Goal: Task Accomplishment & Management: Use online tool/utility

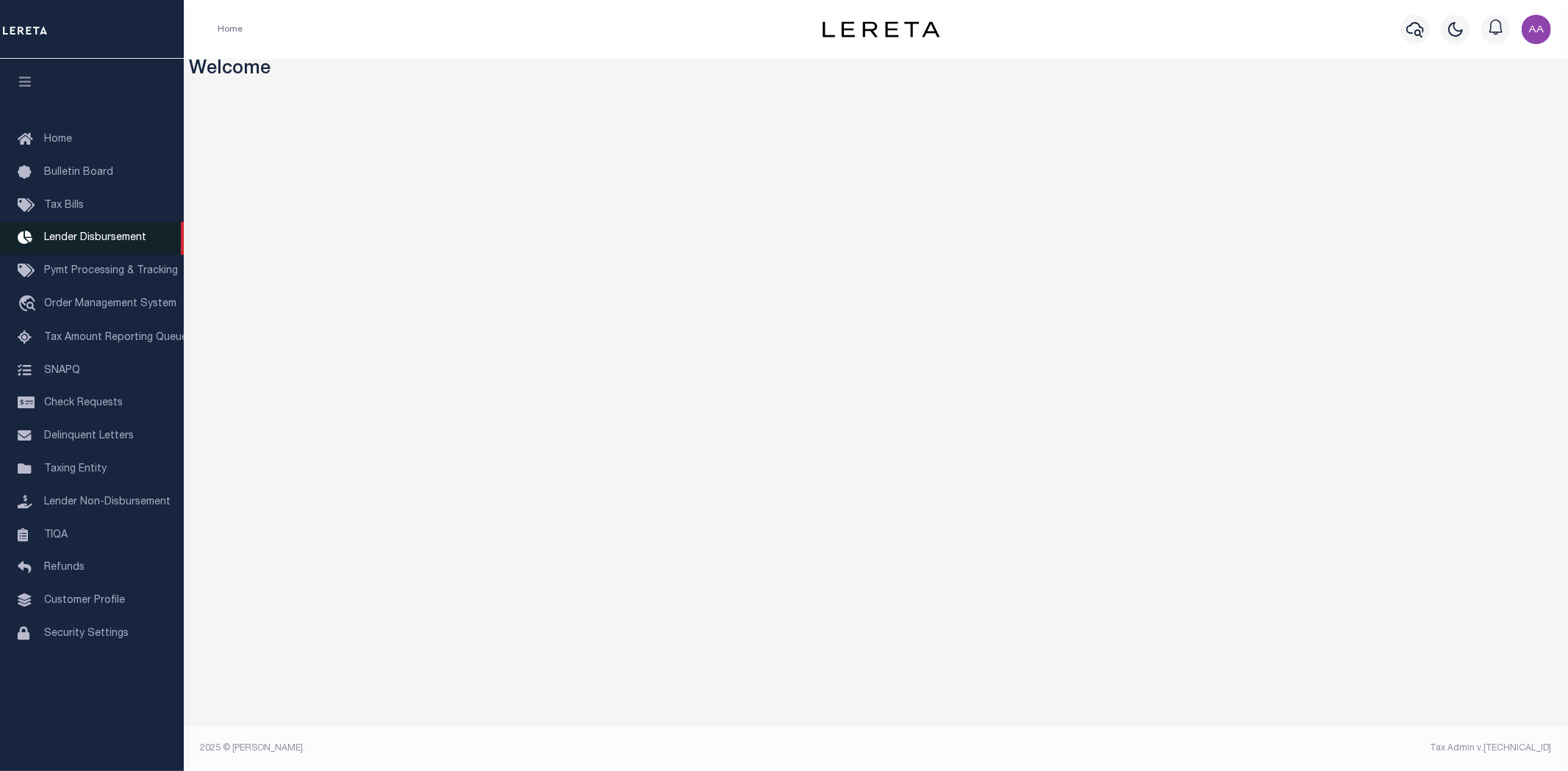
click at [96, 238] on span "Lender Disbursement" at bounding box center [95, 238] width 102 height 10
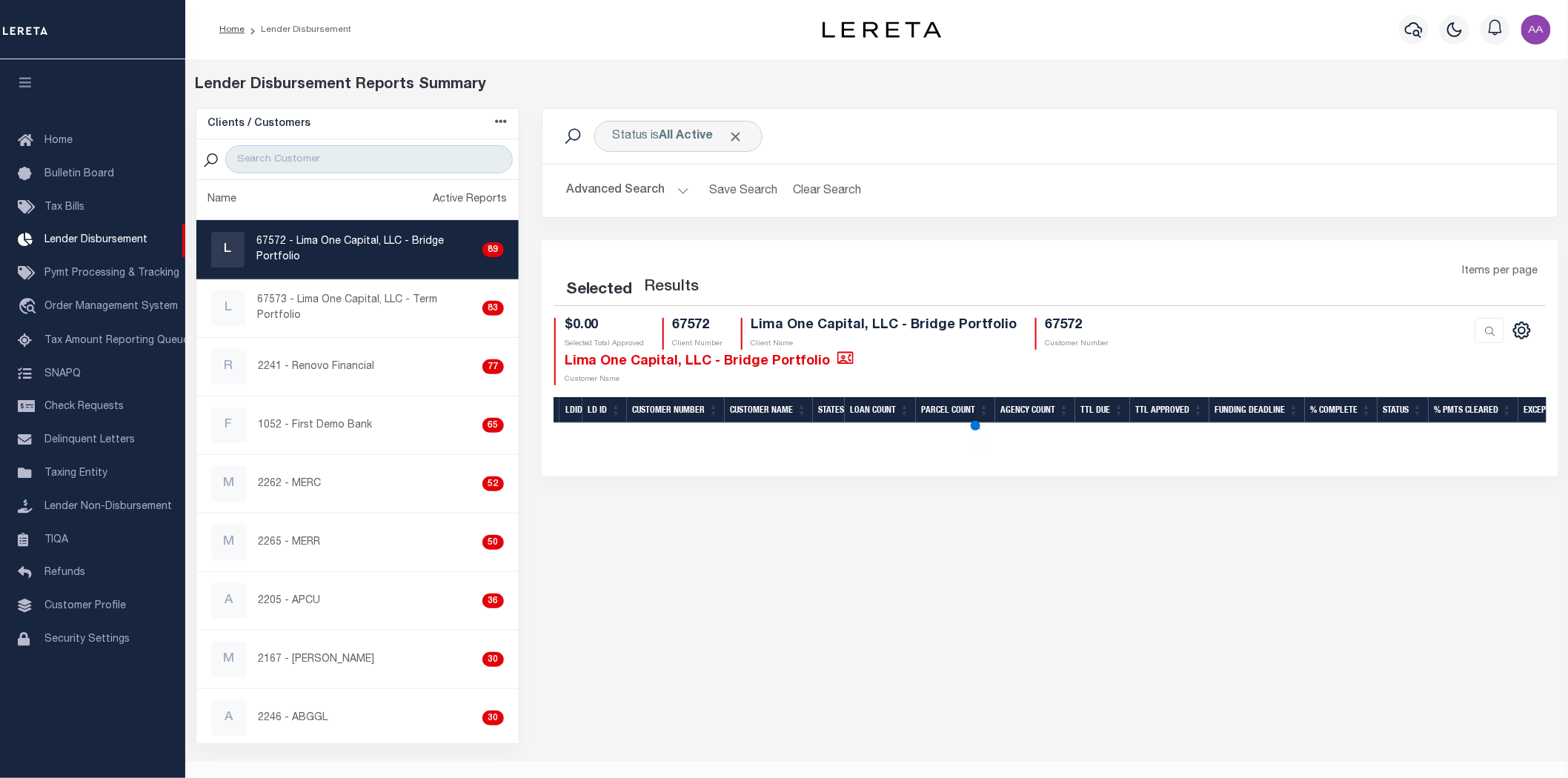
click at [26, 92] on button "button" at bounding box center [25, 84] width 50 height 51
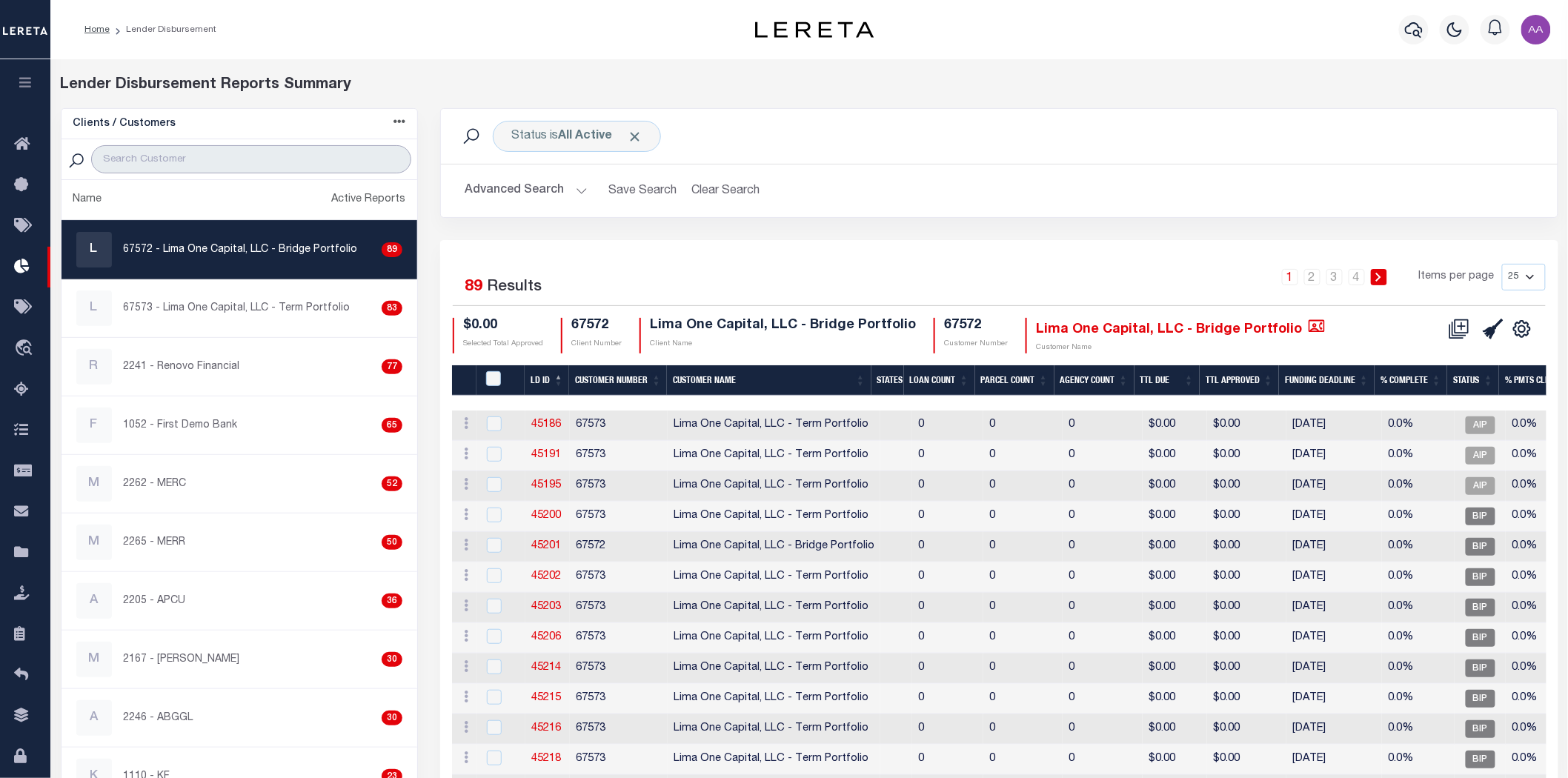
click at [224, 158] on input "search" at bounding box center [251, 159] width 321 height 28
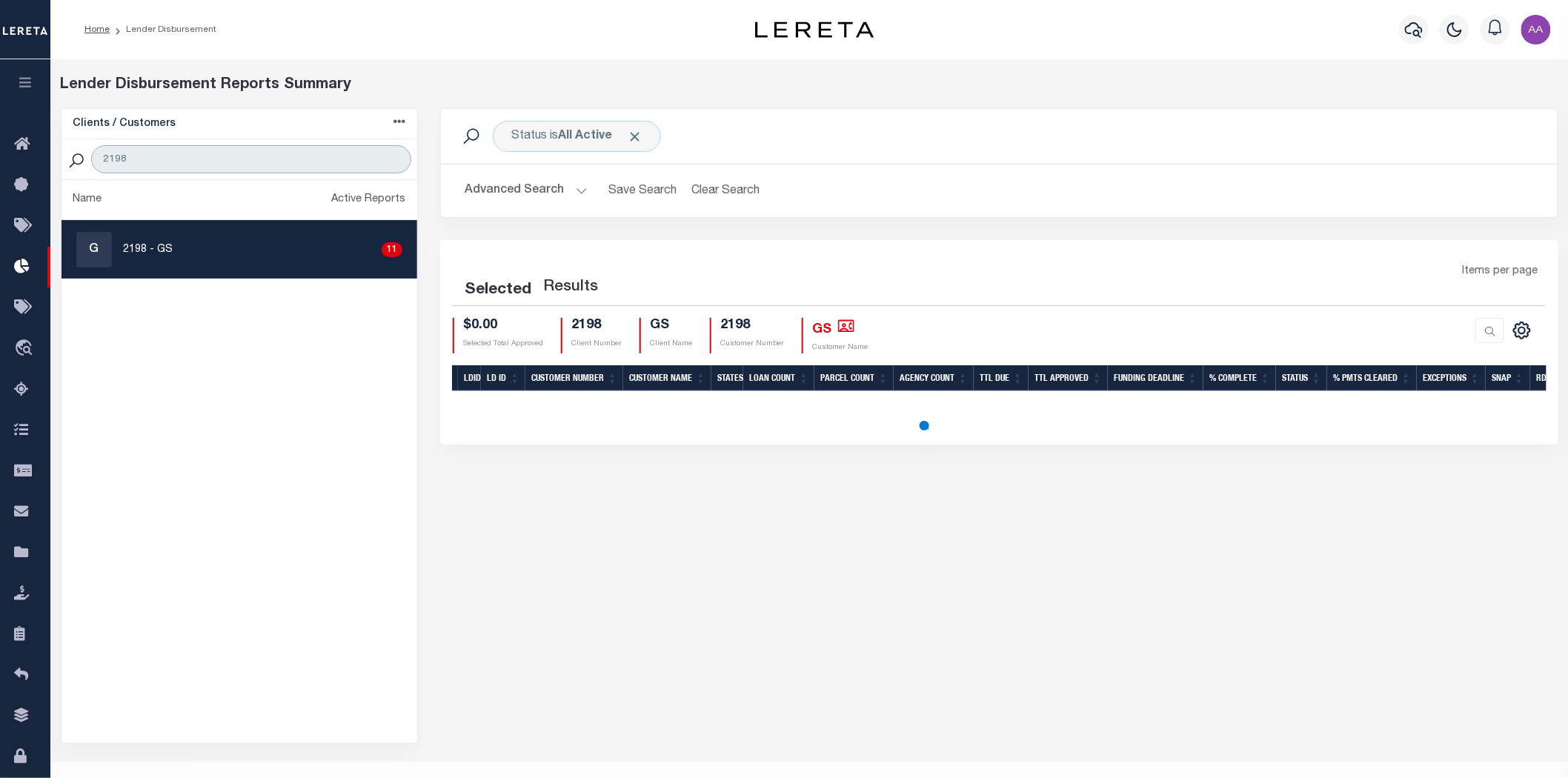
type input "2198"
click at [248, 248] on div "G 2198 - GS 11" at bounding box center [240, 250] width 327 height 35
checkbox input "true"
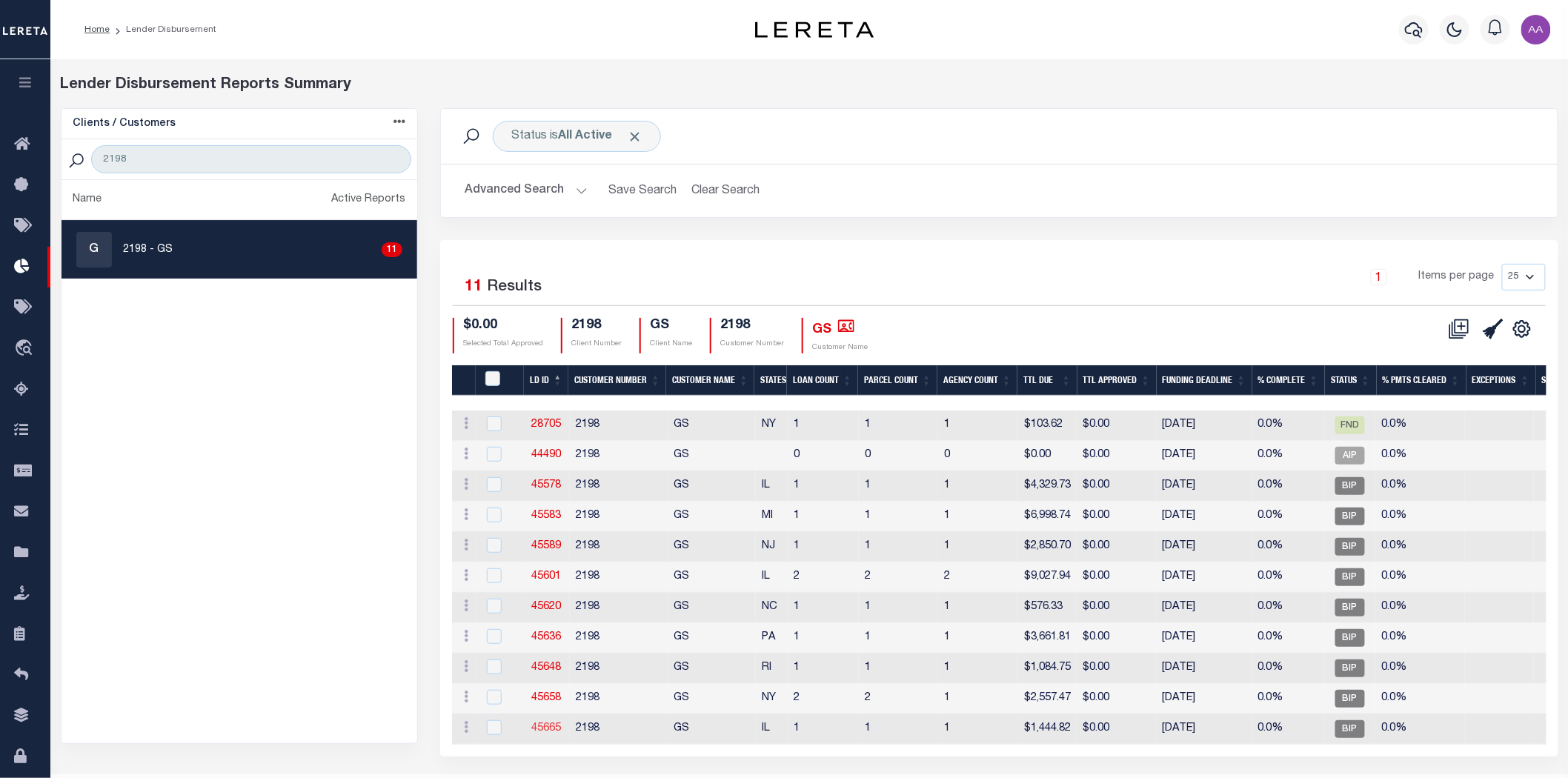
drag, startPoint x: 775, startPoint y: 802, endPoint x: 549, endPoint y: 727, distance: 238.1
click at [549, 727] on link "45665" at bounding box center [545, 728] width 29 height 10
checkbox input "true"
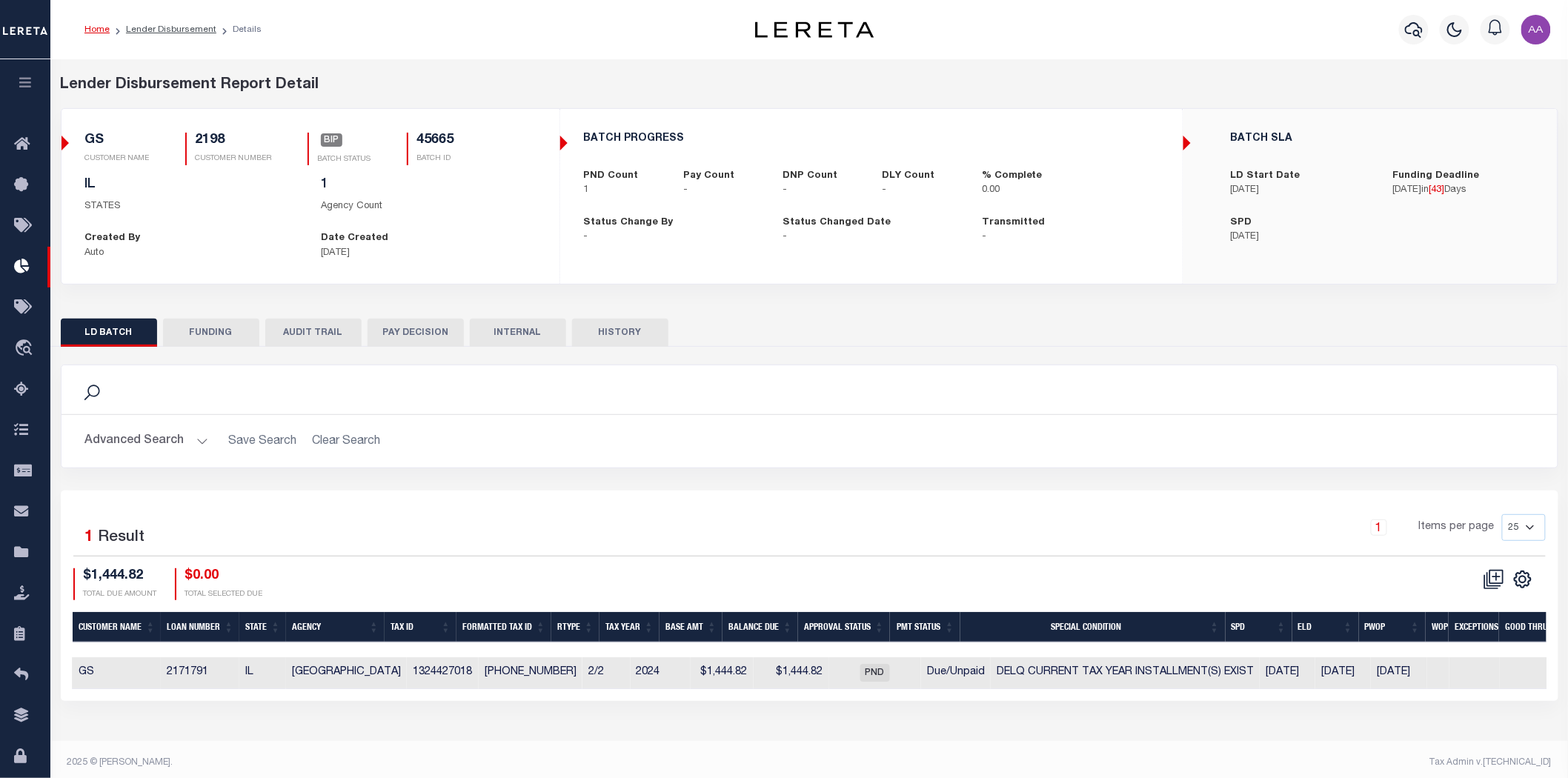
scroll to position [0, 364]
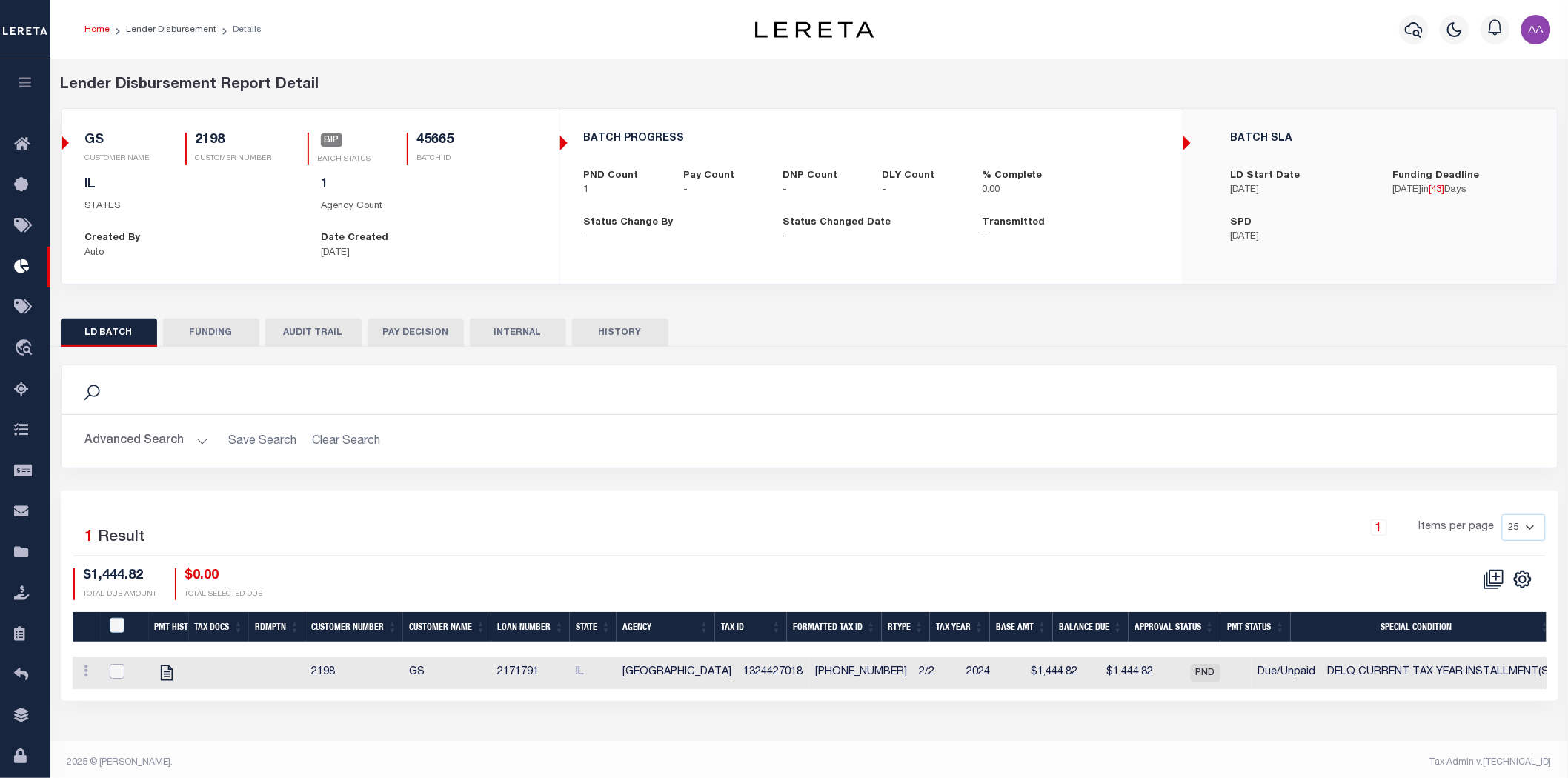
click at [114, 673] on input "checkbox" at bounding box center [117, 672] width 15 height 15
checkbox input "true"
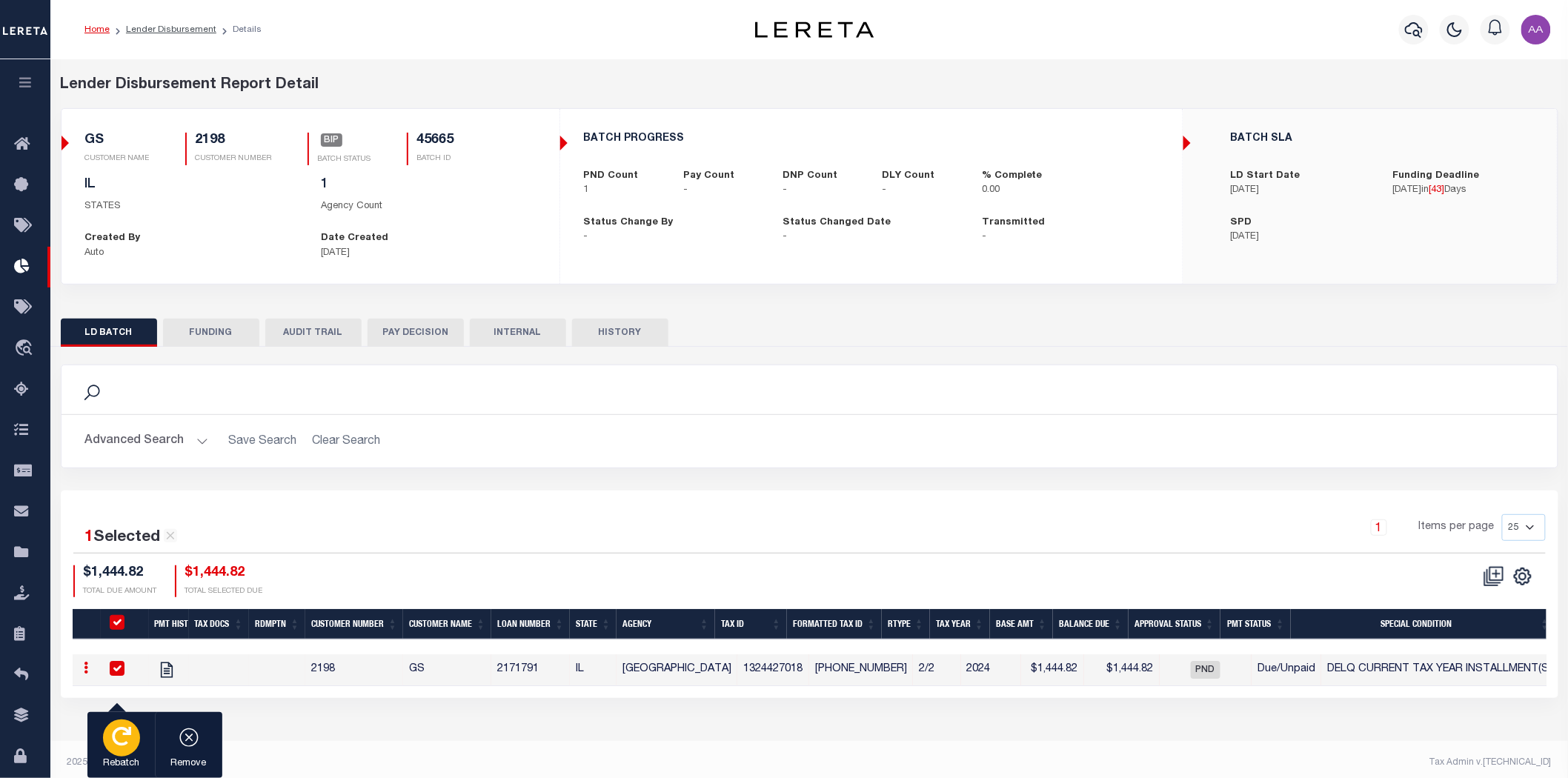
click at [129, 734] on icon "button" at bounding box center [121, 737] width 19 height 19
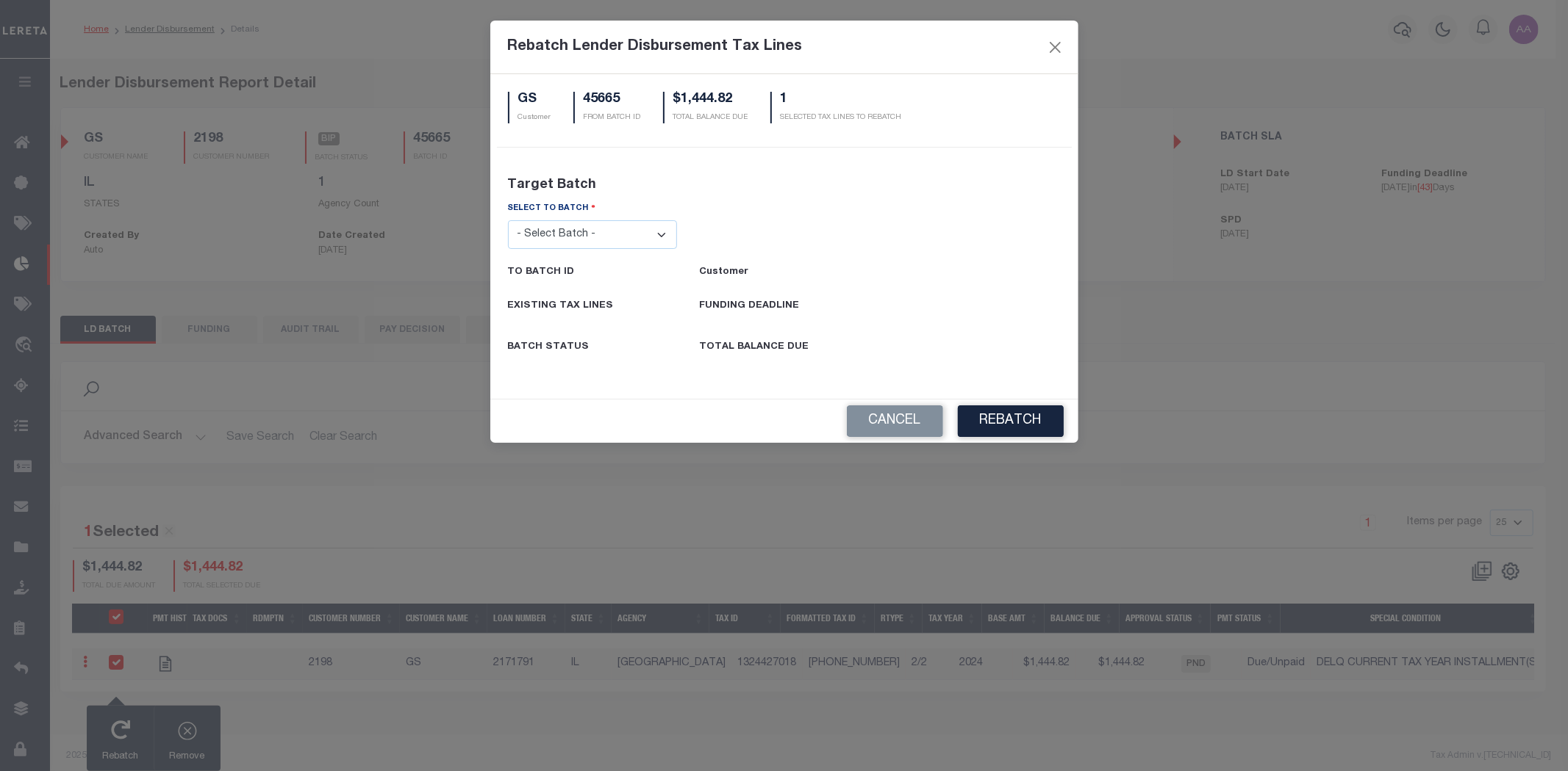
click at [640, 231] on select "- Select Batch - 24274 24276 24279 24283 24285 24513 24539 24542 24572 24604 24…" at bounding box center [592, 234] width 169 height 28
click at [987, 194] on p "Target Batch" at bounding box center [784, 185] width 575 height 20
click at [901, 422] on button "Cancel" at bounding box center [894, 421] width 96 height 32
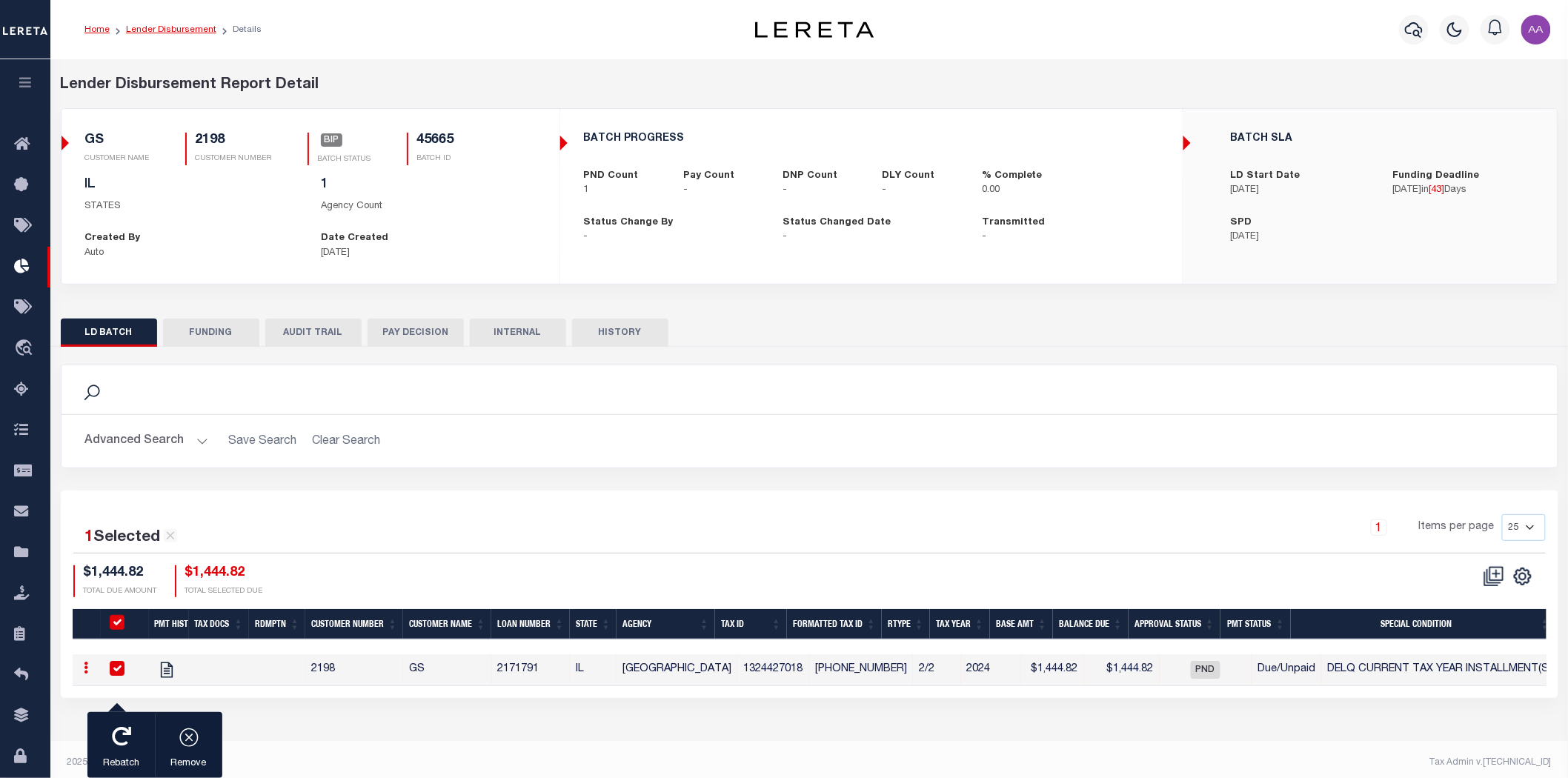
click at [178, 28] on link "Lender Disbursement" at bounding box center [171, 29] width 90 height 9
checkbox input "true"
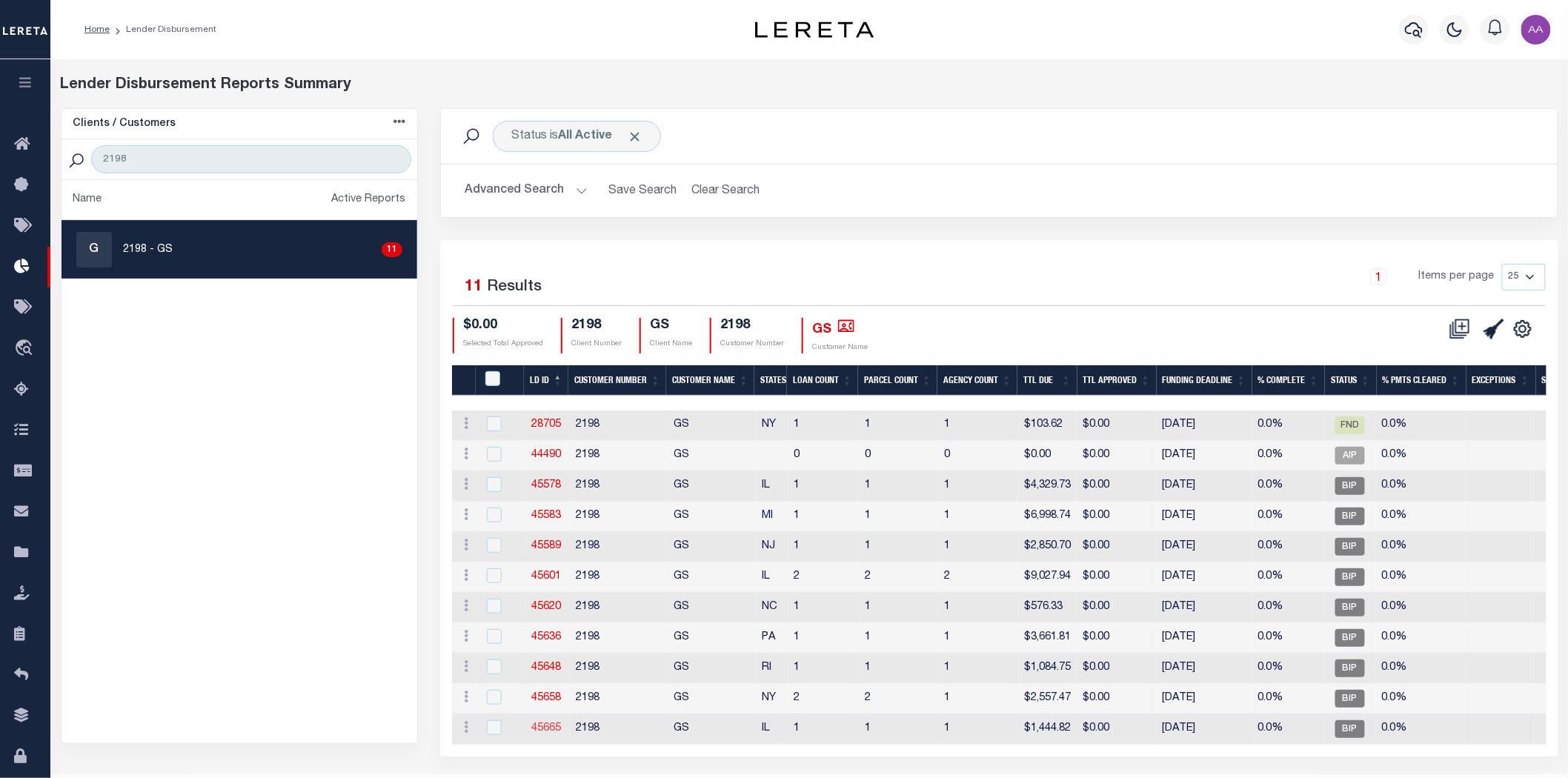
click at [555, 727] on link "45665" at bounding box center [545, 728] width 29 height 10
checkbox input "true"
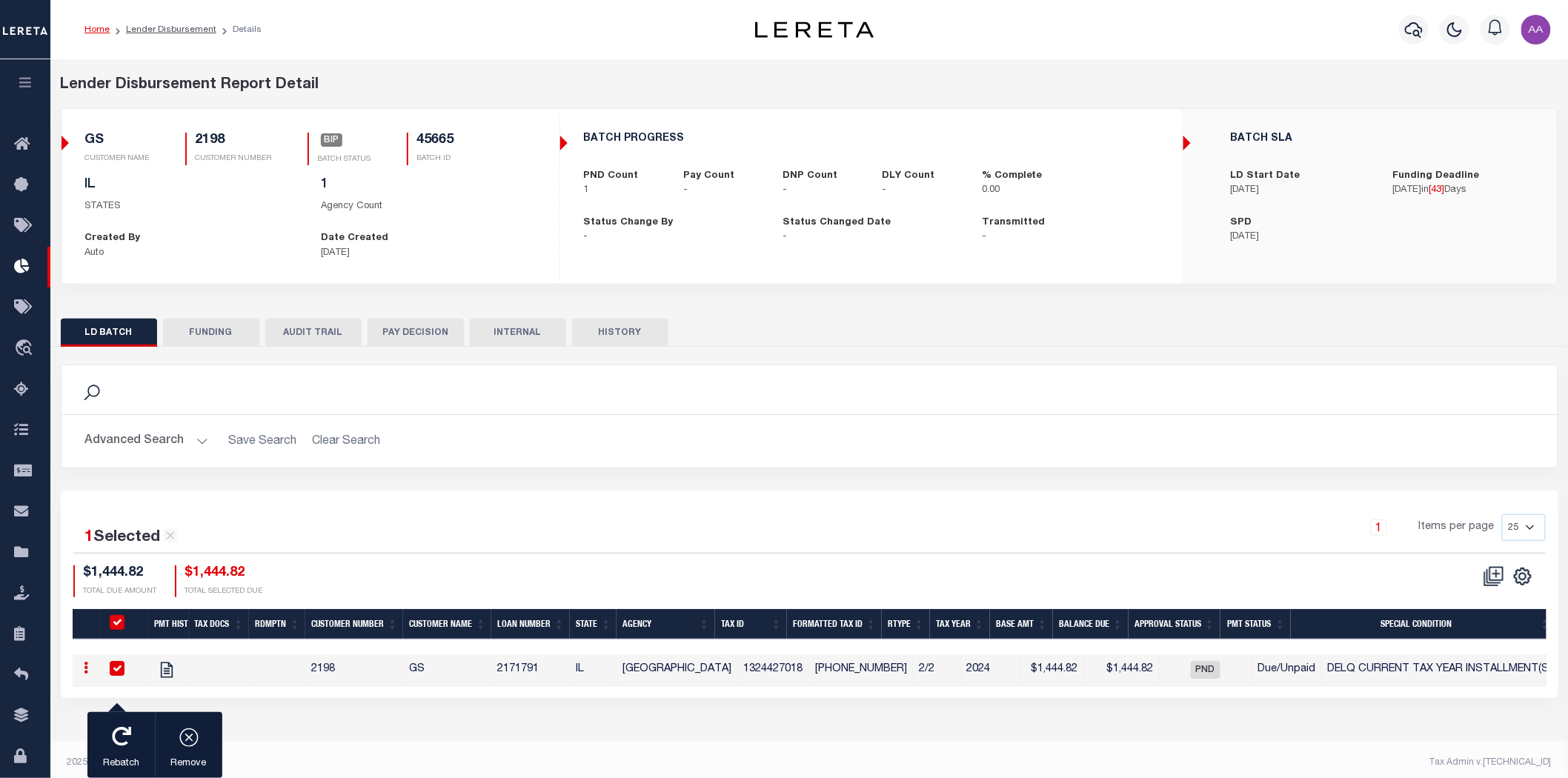
scroll to position [8, 0]
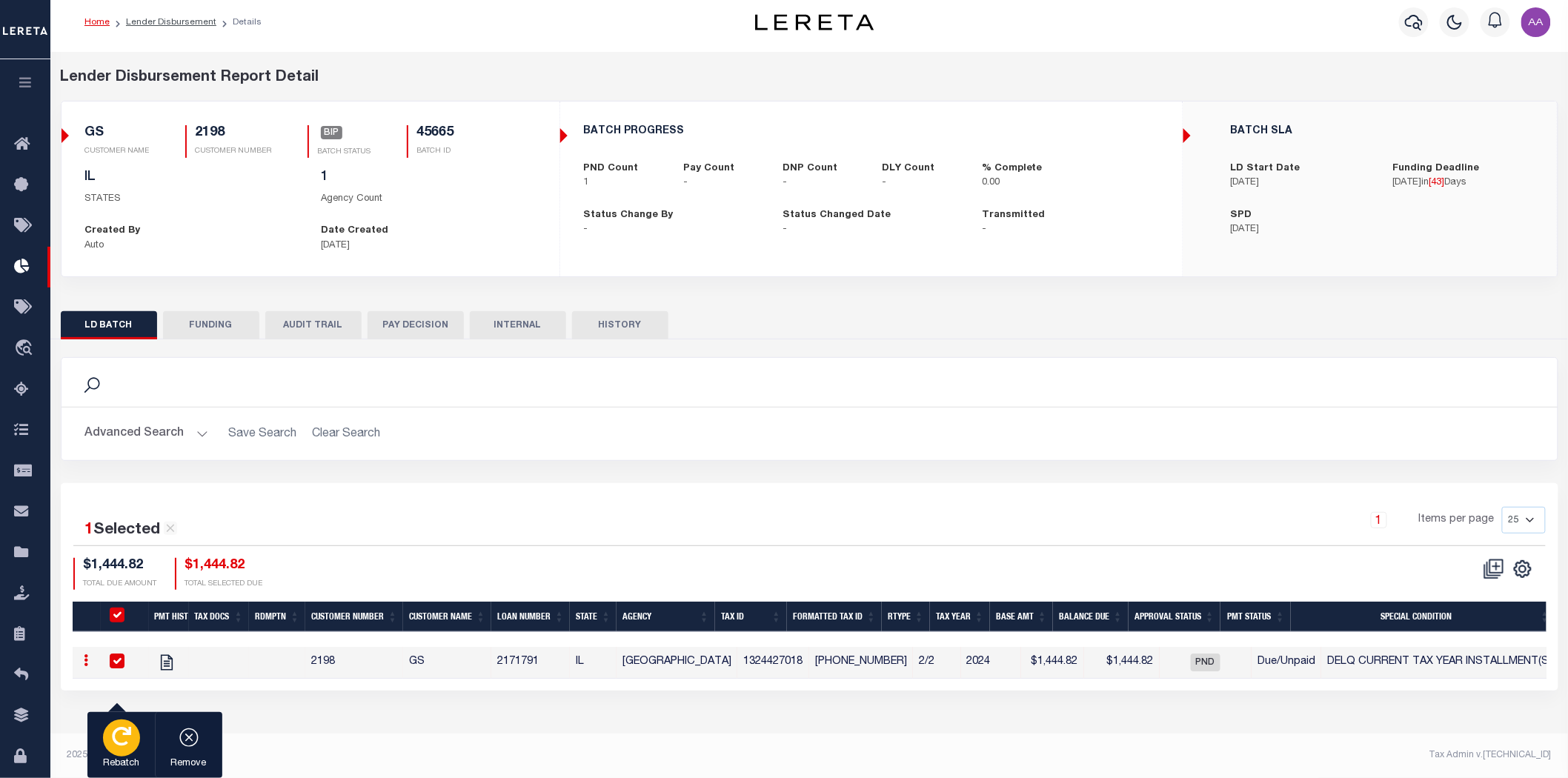
click at [124, 737] on icon "button" at bounding box center [121, 737] width 19 height 19
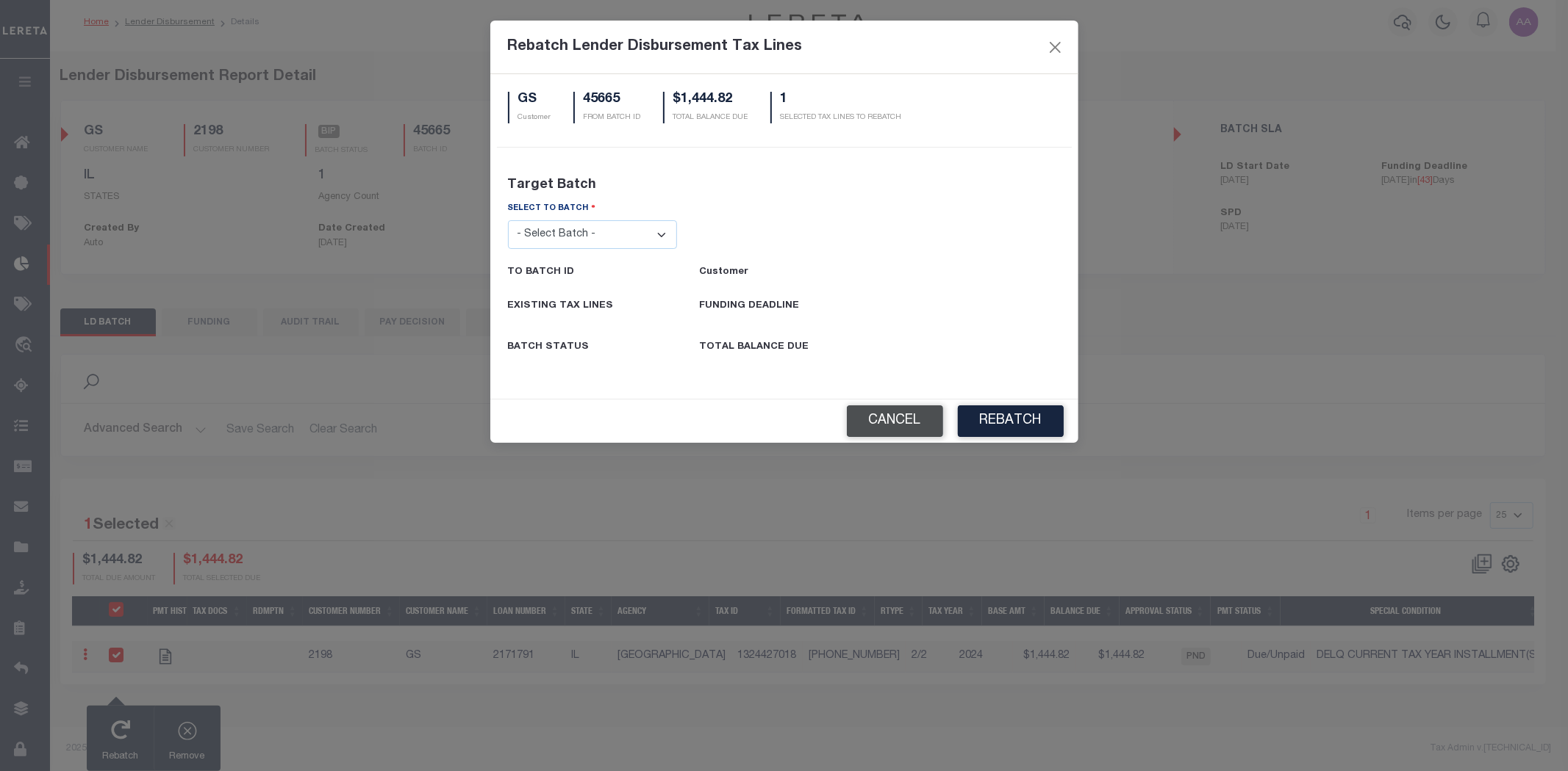
click at [888, 417] on button "Cancel" at bounding box center [894, 421] width 96 height 32
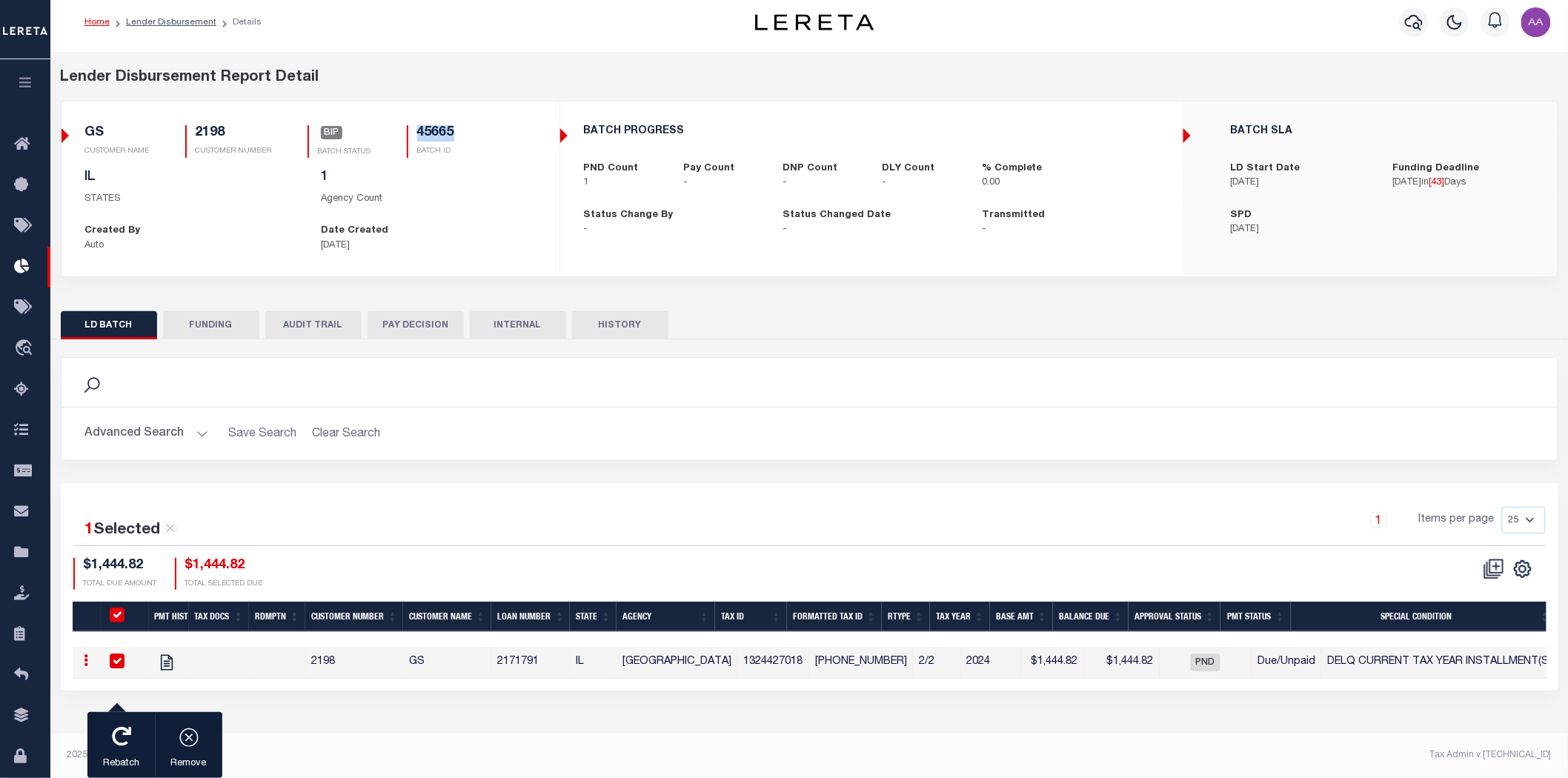
drag, startPoint x: 443, startPoint y: 132, endPoint x: 416, endPoint y: 129, distance: 27.2
click at [416, 129] on div "GS CUSTOMER NAME 2198 CUSTOMER NUMBER BIP" at bounding box center [310, 147] width 450 height 45
click at [114, 661] on input "checkbox" at bounding box center [117, 662] width 15 height 15
checkbox input "false"
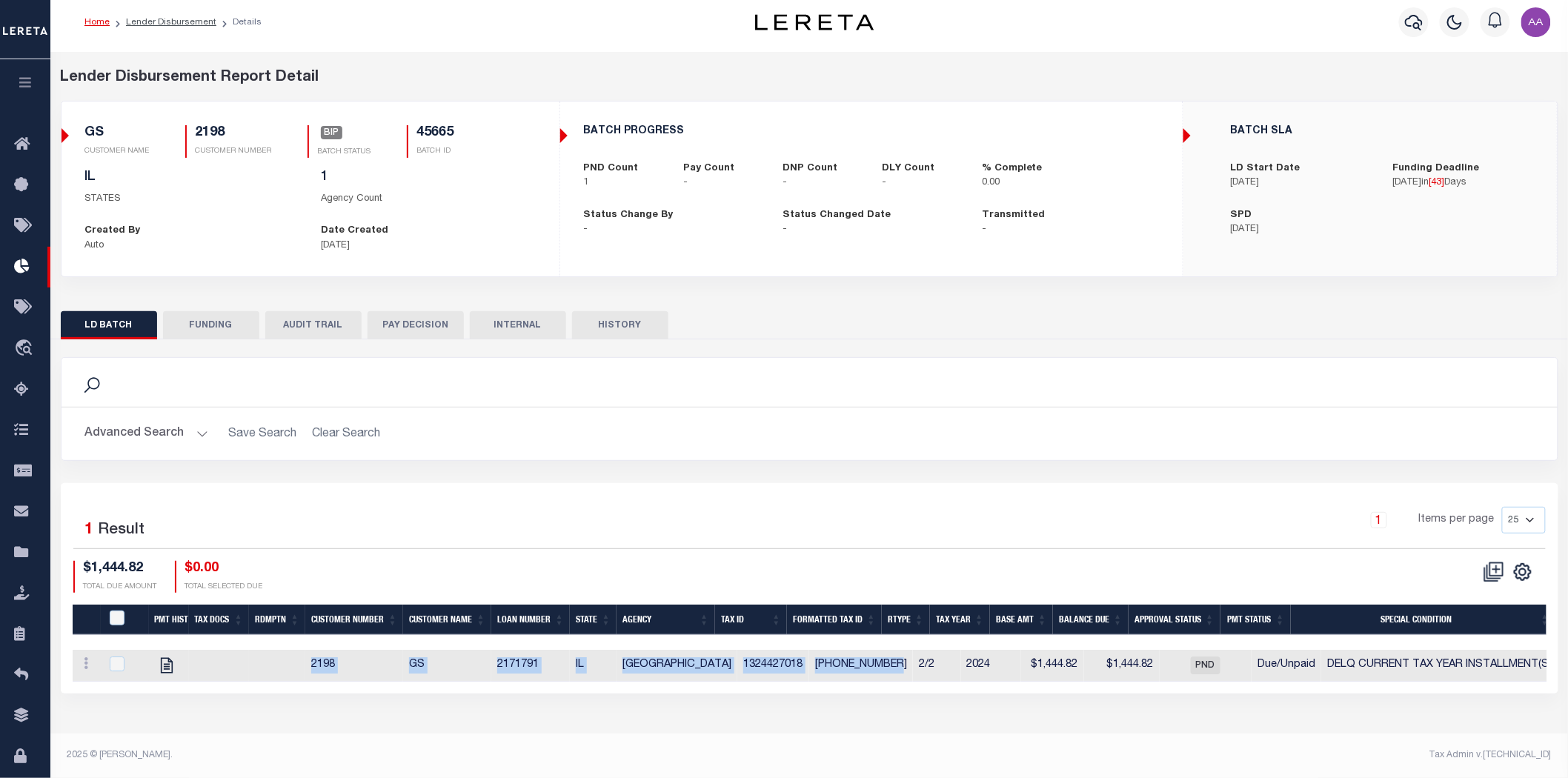
drag, startPoint x: 874, startPoint y: 682, endPoint x: 1298, endPoint y: 692, distance: 424.1
click at [1303, 682] on div "Pmt Hist Tax Docs Rdmptn Customer Number Customer Name Loan Number State Agency…" at bounding box center [809, 666] width 1474 height 32
drag, startPoint x: 1101, startPoint y: 690, endPoint x: 1391, endPoint y: 691, distance: 290.0
click at [1391, 691] on div "1 Selected 1 Result 1 Items per page 25 50 100 200 $1,444.82 $0.00" at bounding box center [809, 588] width 1497 height 210
click at [913, 678] on td "2/2" at bounding box center [937, 666] width 48 height 32
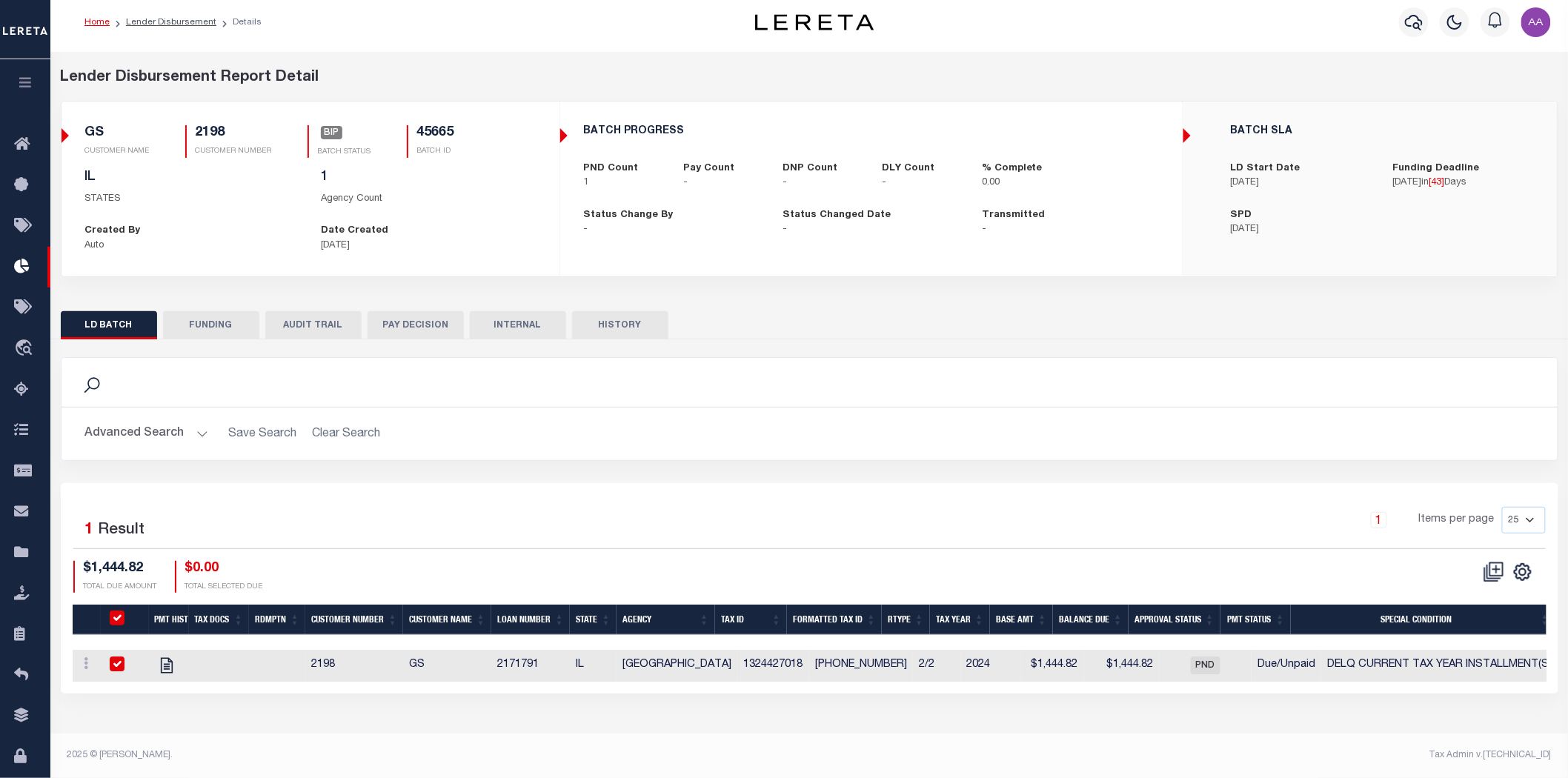
checkbox input "true"
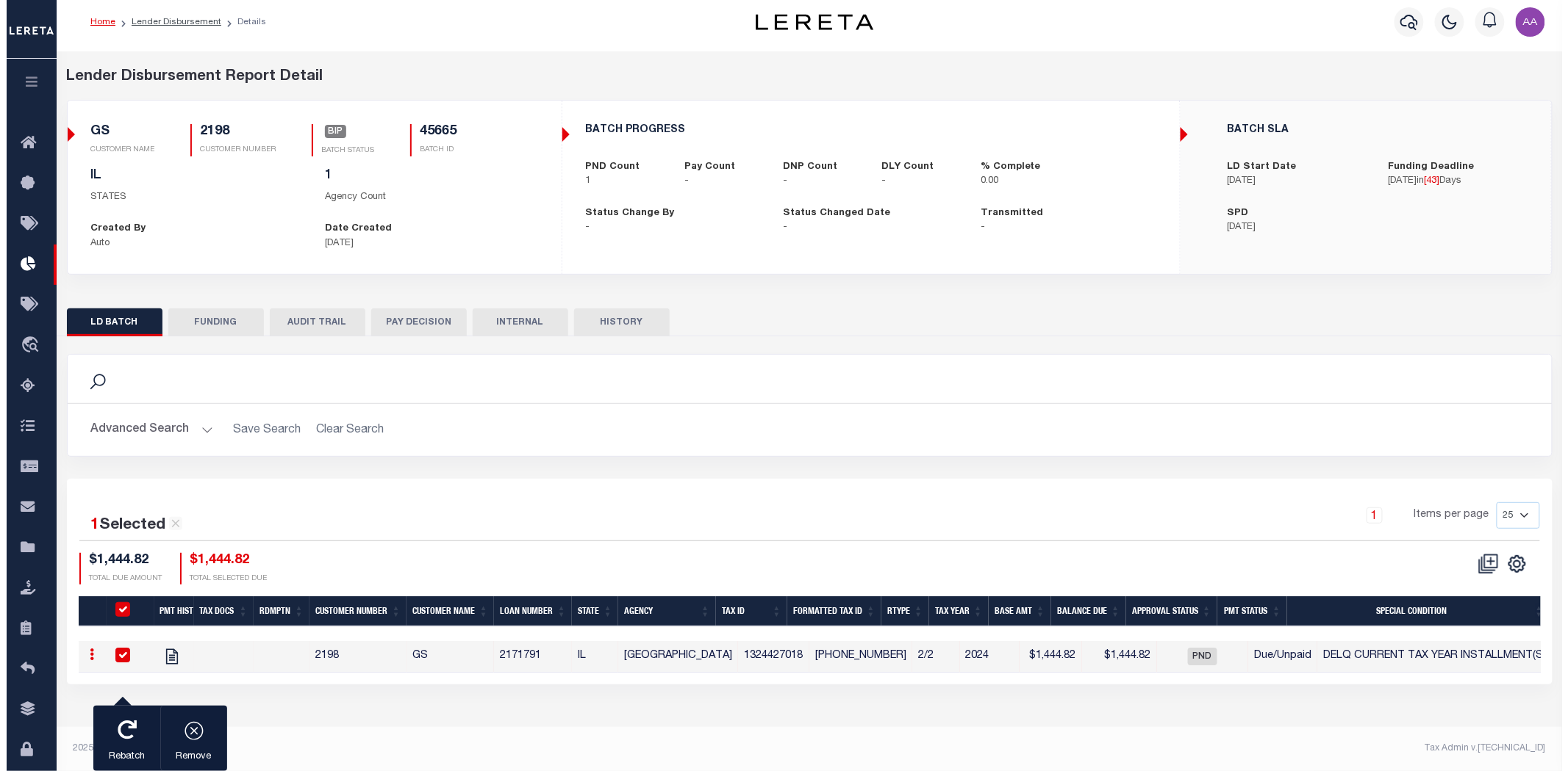
scroll to position [0, 0]
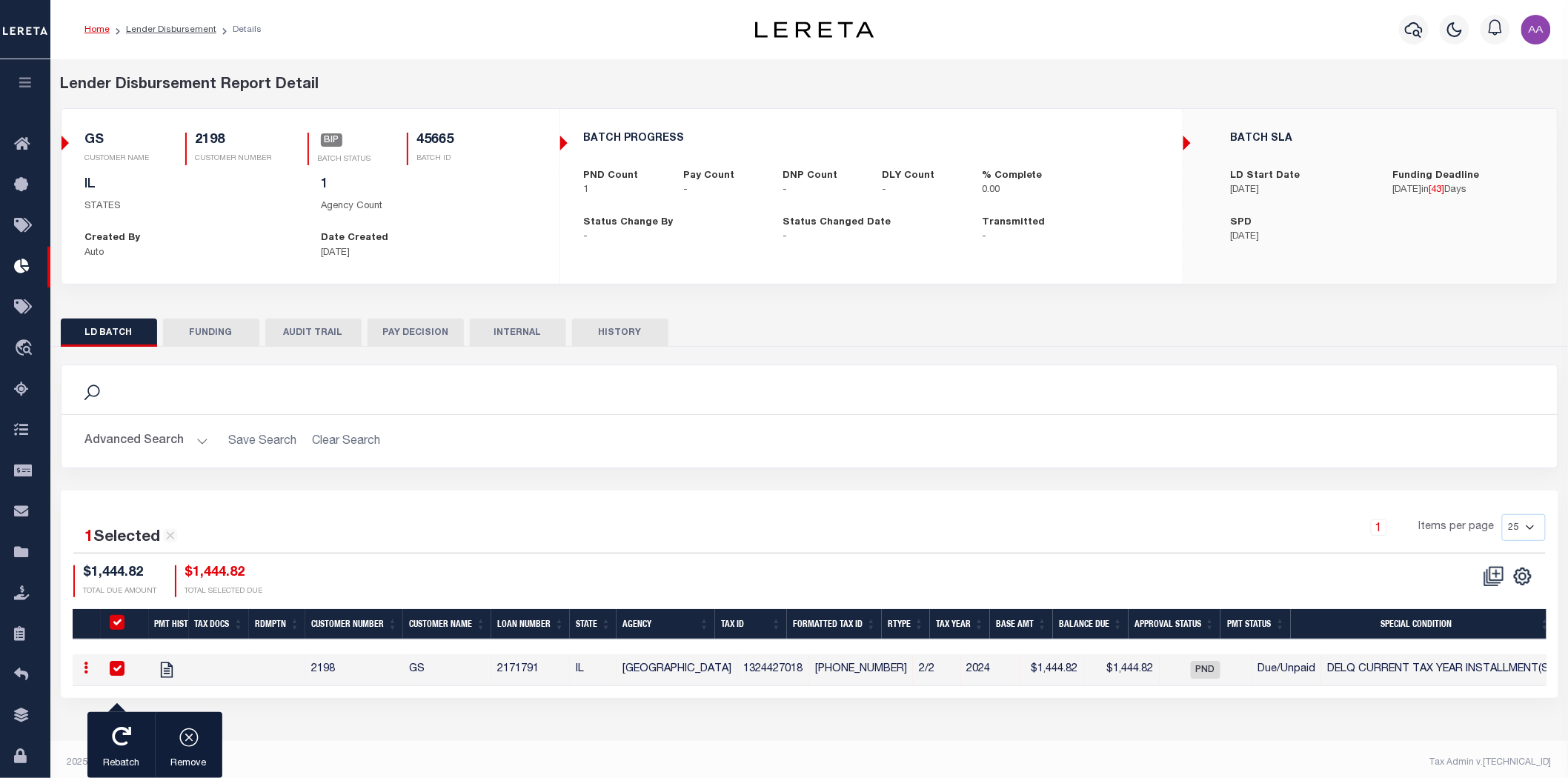
click at [164, 35] on li "Lender Disbursement" at bounding box center [162, 29] width 107 height 13
click at [164, 27] on link "Lender Disbursement" at bounding box center [171, 29] width 90 height 9
checkbox input "true"
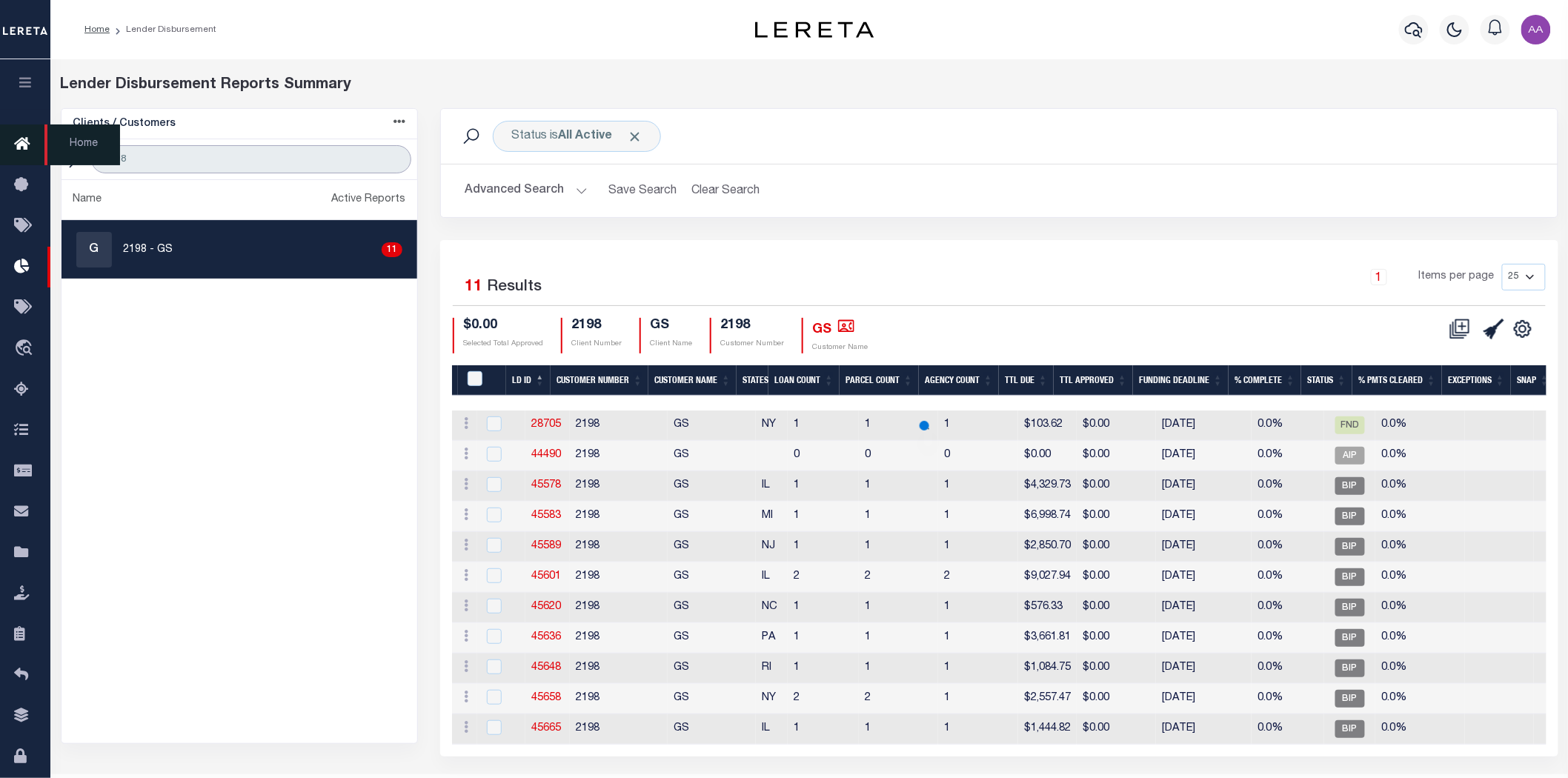
click at [42, 141] on div "Home Lender Disbursement" at bounding box center [784, 409] width 1568 height 819
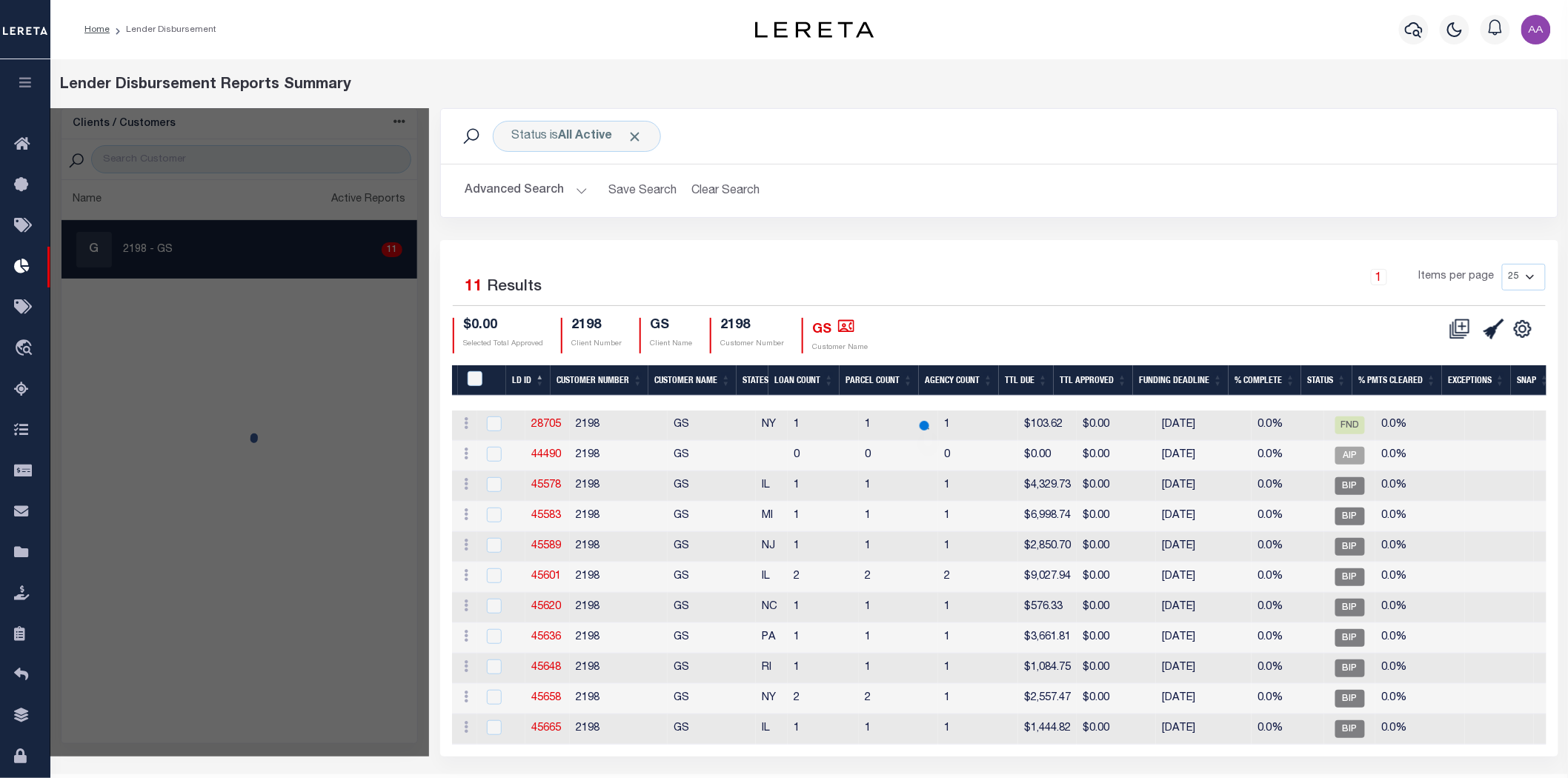
click at [611, 28] on div "Home Lender Disbursement" at bounding box center [381, 29] width 619 height 31
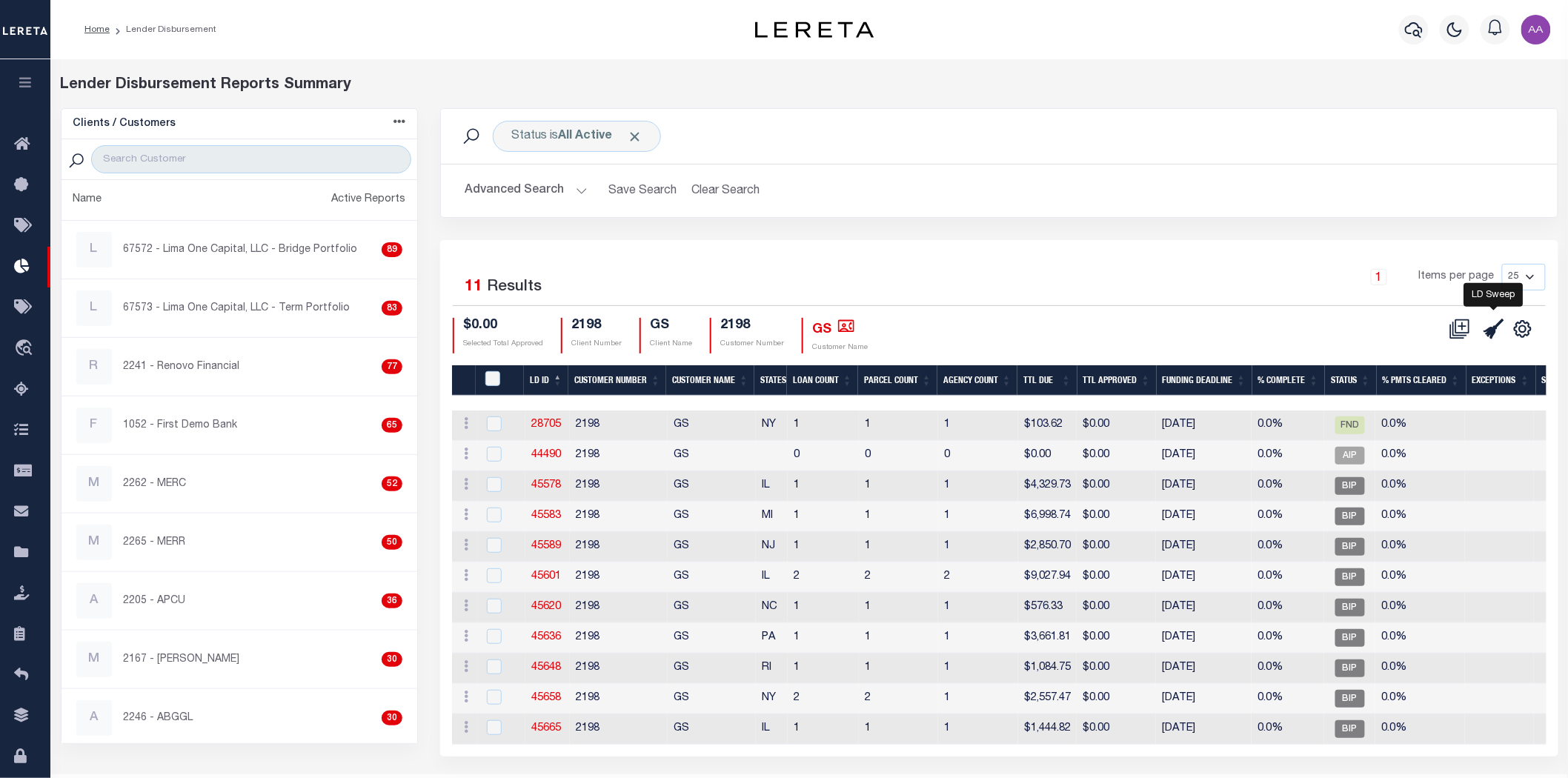
click at [1491, 331] on icon "" at bounding box center [1494, 329] width 21 height 21
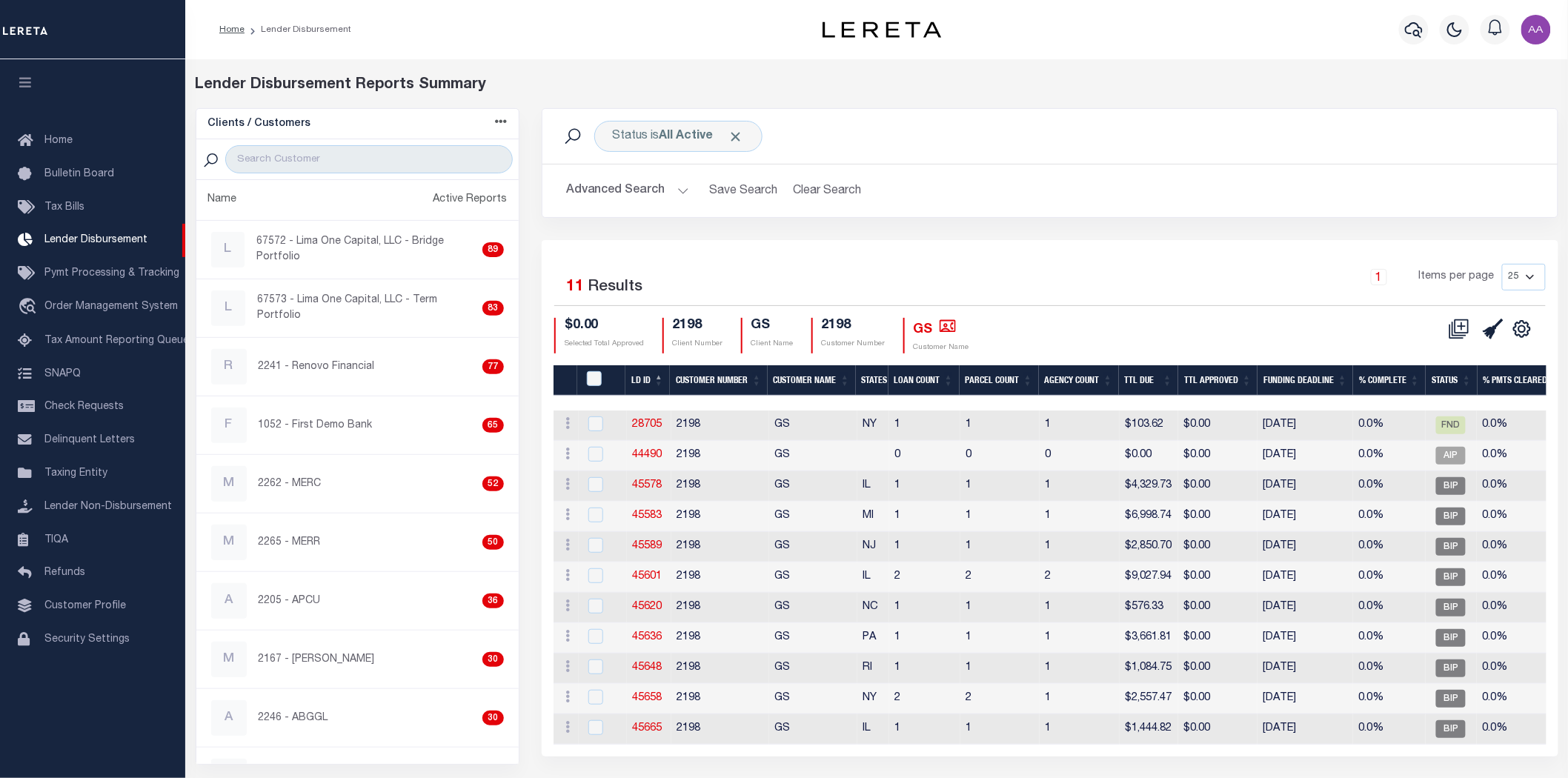
click at [961, 194] on h2 "Advanced Search Save Search Clear Search" at bounding box center [1050, 191] width 991 height 29
click at [962, 194] on h2 "Advanced Search Save Search Clear Search" at bounding box center [1050, 191] width 991 height 29
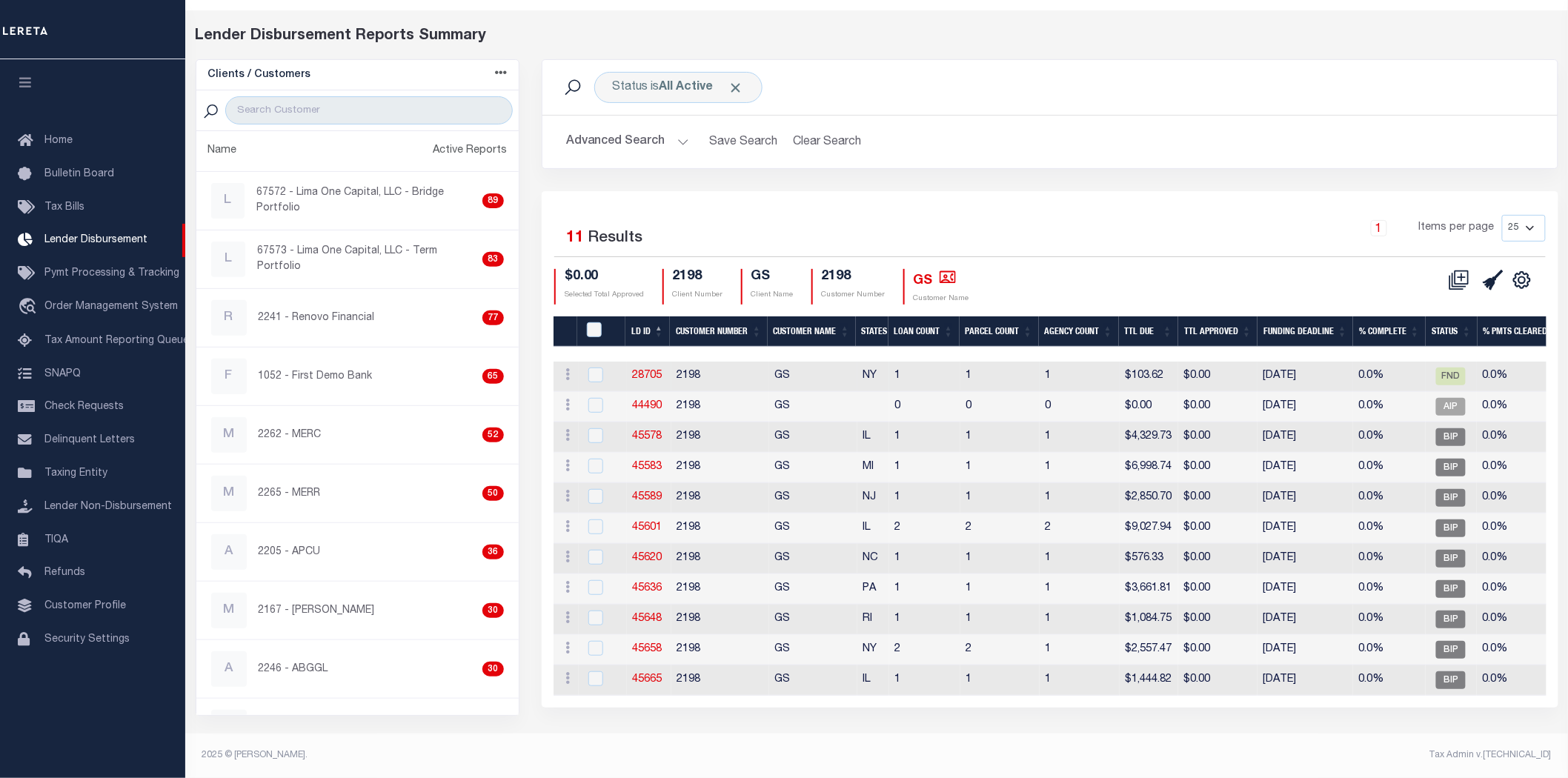
drag, startPoint x: 907, startPoint y: 347, endPoint x: 1330, endPoint y: 365, distance: 423.4
click at [1330, 365] on div "LD ID Customer Number Customer Name States Loan Count Parcel Count Agency Count…" at bounding box center [1050, 506] width 993 height 380
drag, startPoint x: 1119, startPoint y: 444, endPoint x: 1395, endPoint y: 461, distance: 276.5
click at [1395, 461] on tbody "ACTIONS Delete Batch 28705 2198 GS NY 1 1 1 $103.62 $0.00 10/13/2022 0.0% FND 0…" at bounding box center [1369, 529] width 1631 height 334
click at [1367, 497] on td "0.0%" at bounding box center [1390, 498] width 72 height 30
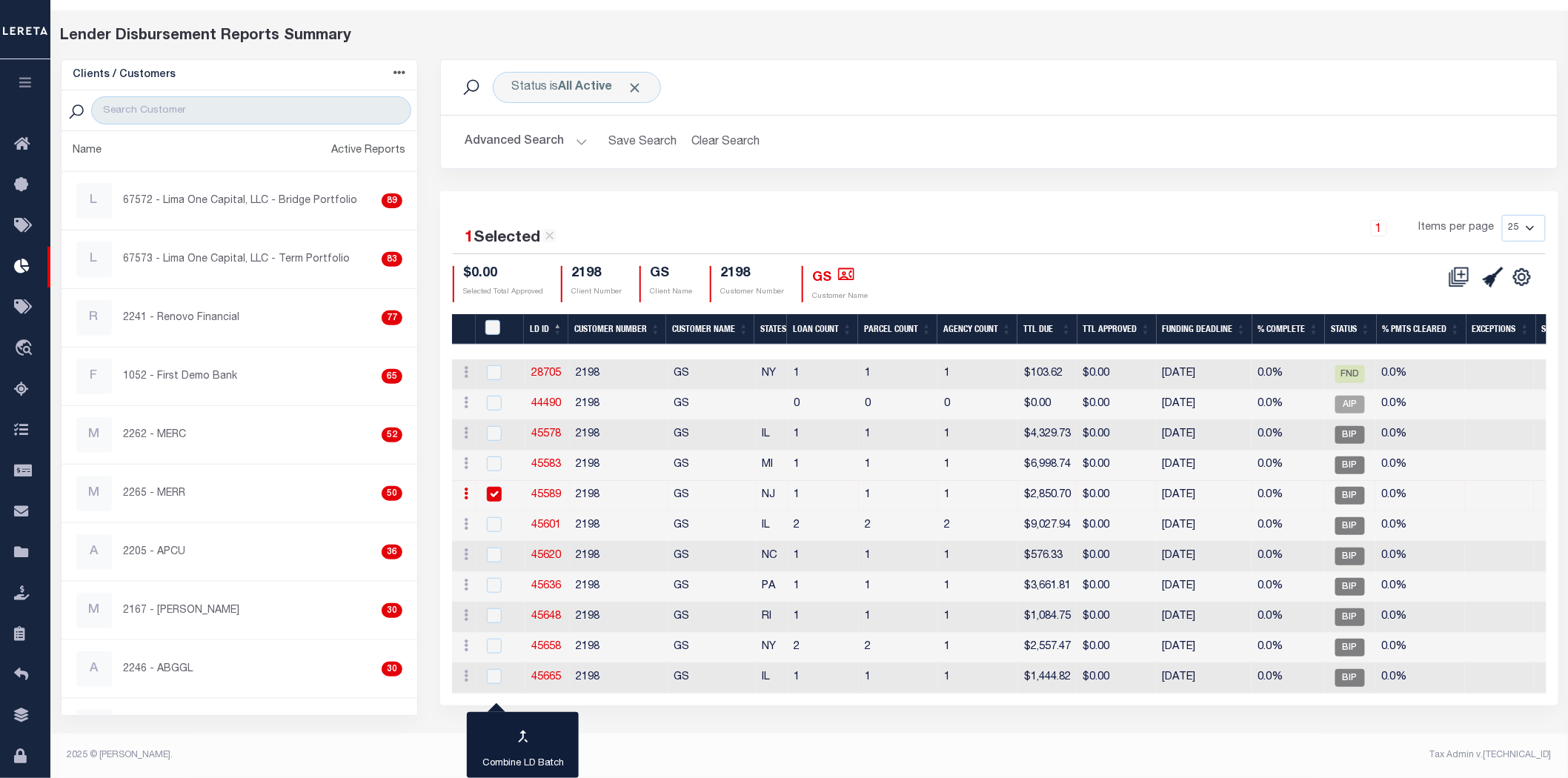
scroll to position [49, 0]
click at [491, 493] on input "checkbox" at bounding box center [494, 494] width 15 height 15
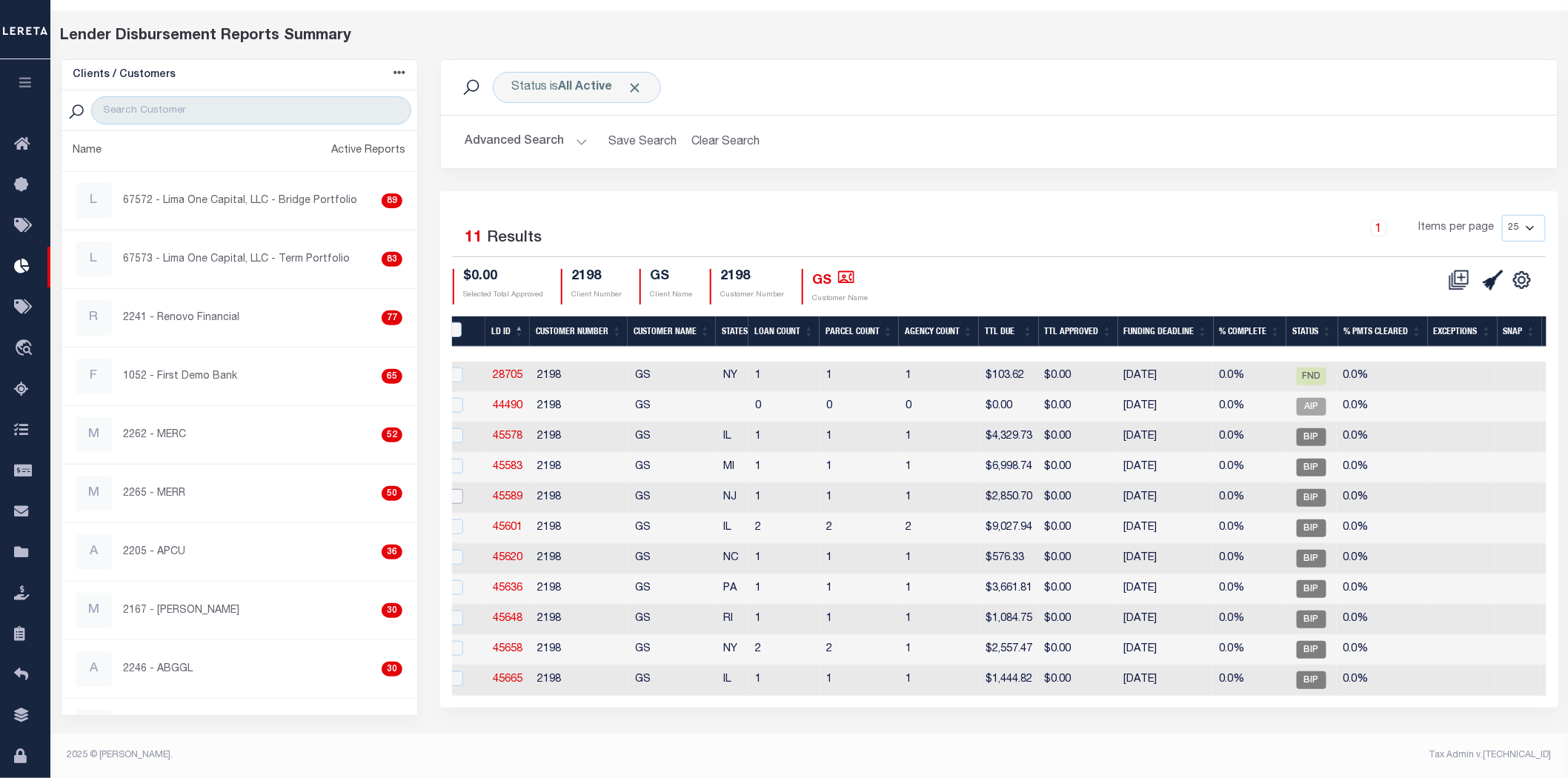
scroll to position [0, 0]
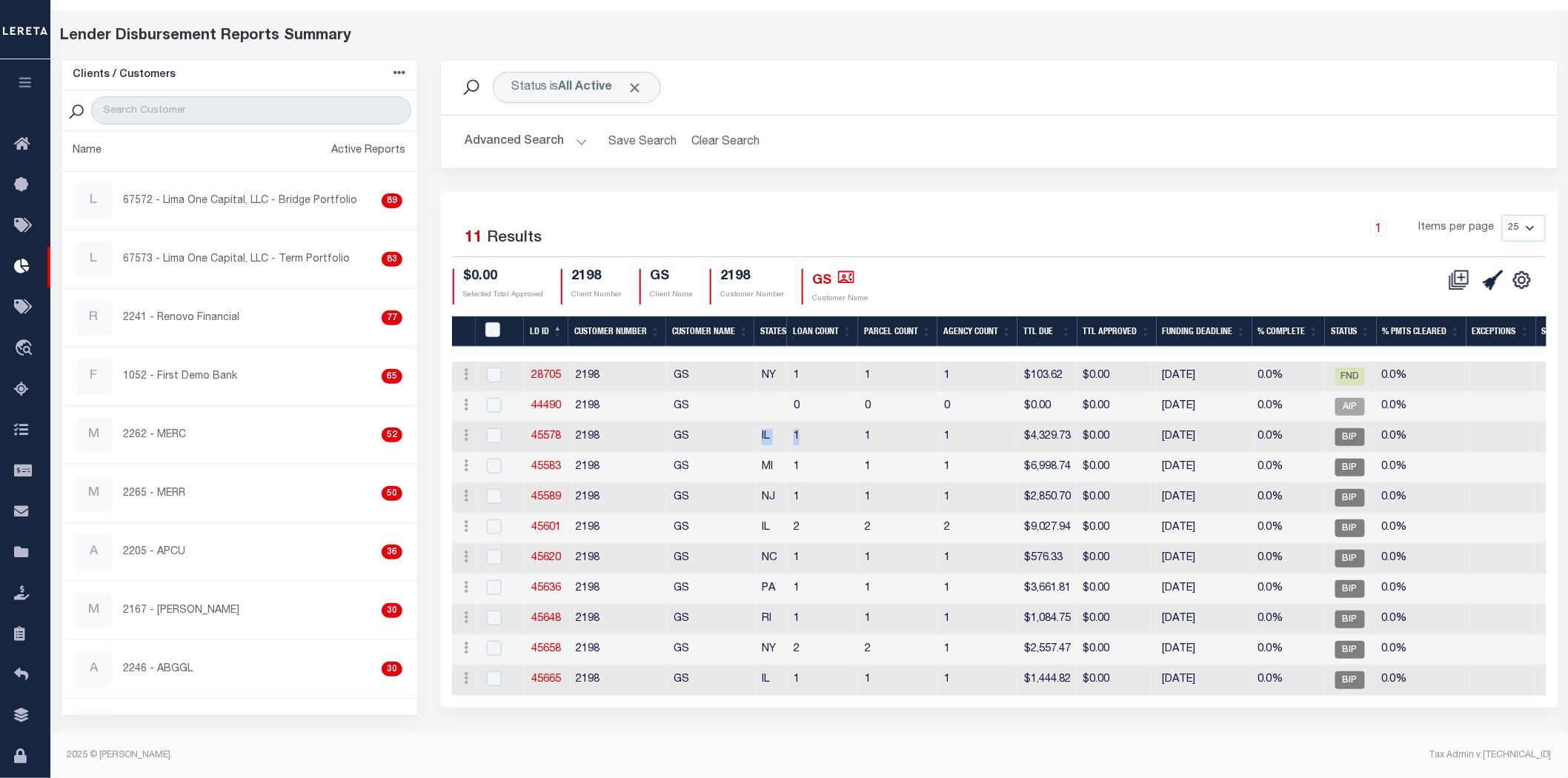
drag, startPoint x: 803, startPoint y: 425, endPoint x: 811, endPoint y: 425, distance: 8.0
click at [811, 425] on tr "ACTIONS Delete Batch 45578 2198 GS IL 1 1 1 $4,329.73 $0.00 08/20/2025 0.0% BIP…" at bounding box center [1268, 438] width 1631 height 30
drag, startPoint x: 715, startPoint y: 491, endPoint x: 726, endPoint y: 486, distance: 12.1
click at [722, 486] on td "GS" at bounding box center [711, 498] width 88 height 30
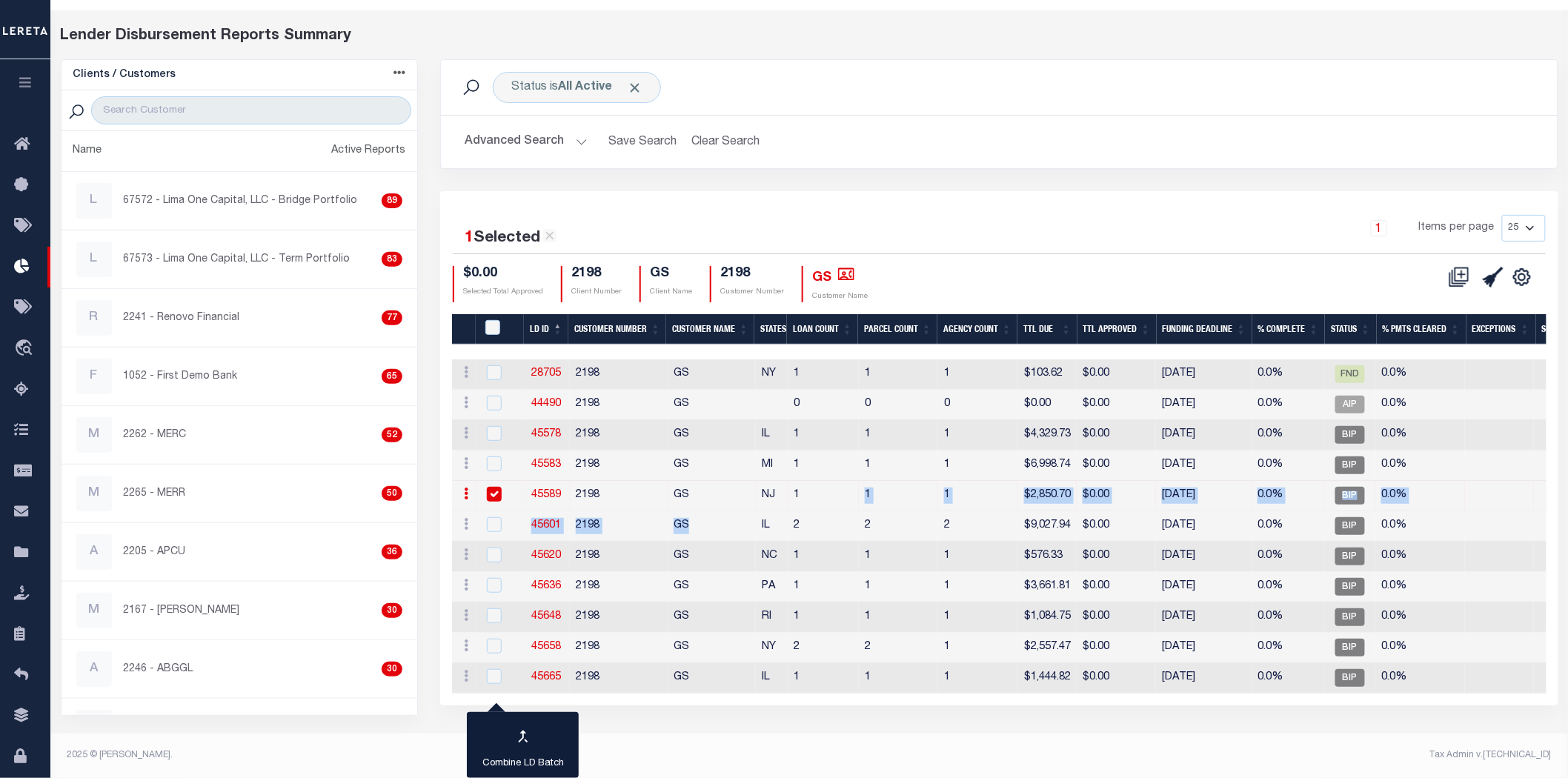
drag, startPoint x: 714, startPoint y: 515, endPoint x: 856, endPoint y: 494, distance: 143.5
click at [856, 494] on tbody "ACTIONS Delete Batch 28705 2198 GS NY 1 1 1 $103.62 $0.00 10/13/2022 0.0% FND 0…" at bounding box center [1268, 526] width 1631 height 334
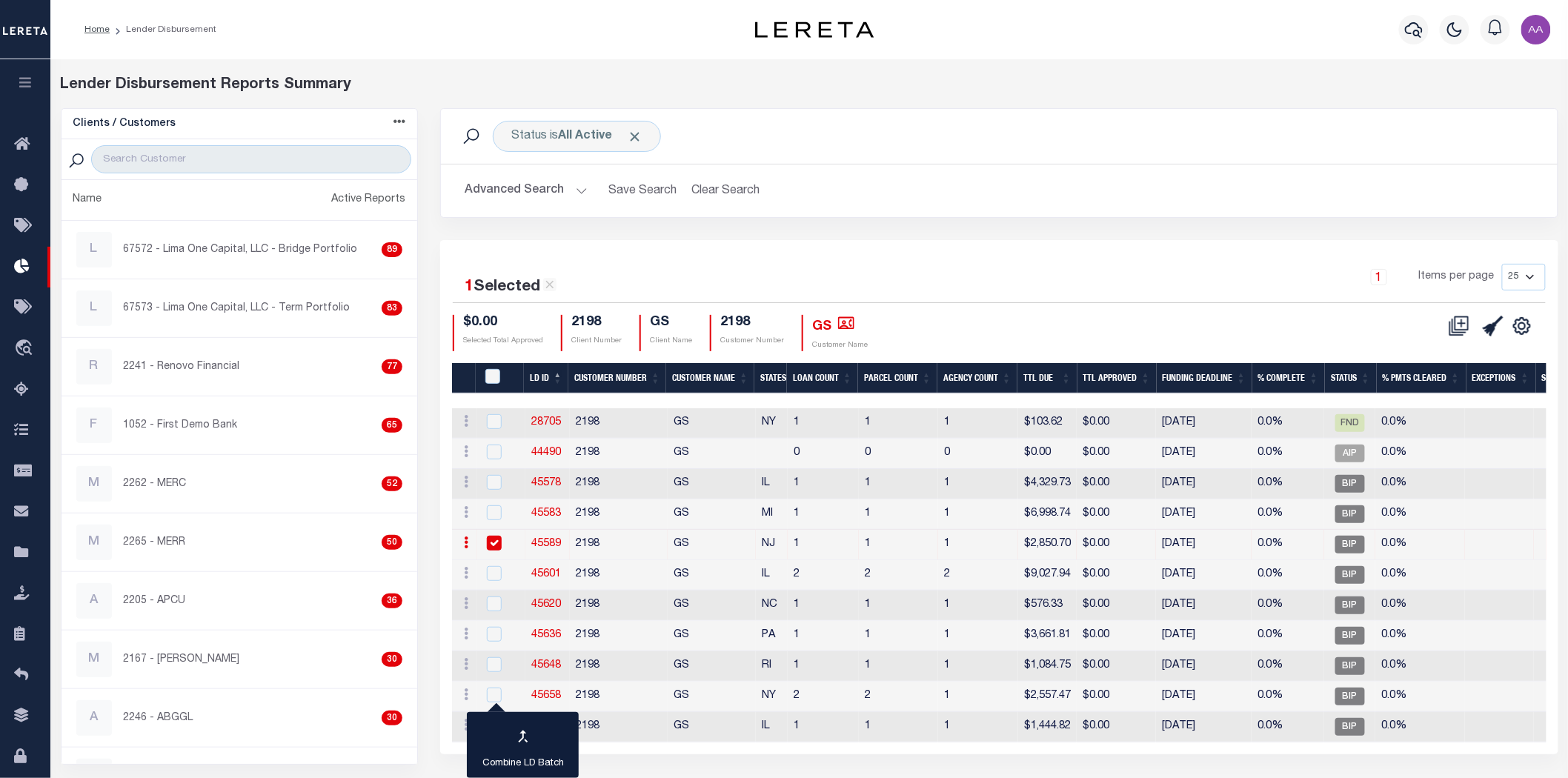
click at [1070, 172] on div "Advanced Search Save Search Clear Search LD ID Equals Equals Is Not Equal To Is…" at bounding box center [999, 190] width 1116 height 53
click at [1138, 307] on div "1 Selected 11 Results 1 Items per page 25 50 100 200 $0.00 Selected Total Appro…" at bounding box center [999, 307] width 1116 height 88
click at [493, 541] on input "checkbox" at bounding box center [494, 544] width 15 height 15
checkbox input "false"
